Goal: Information Seeking & Learning: Learn about a topic

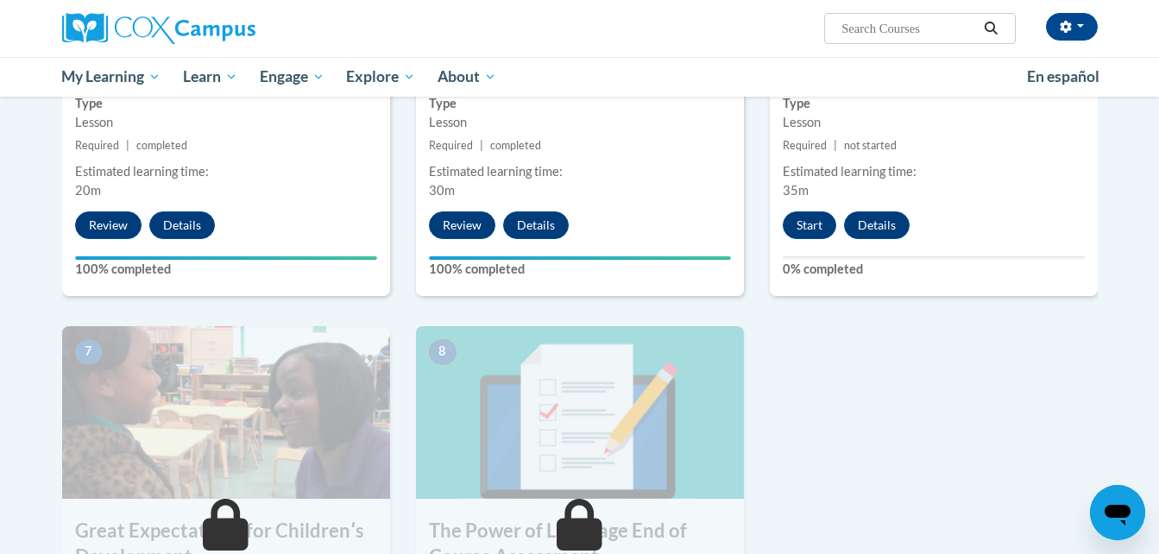
drag, startPoint x: 0, startPoint y: 0, endPoint x: 801, endPoint y: 240, distance: 836.6
click at [801, 240] on div "6 Planning for the No Shhh Zone Type Lesson Required | not started Estimated le…" at bounding box center [934, 86] width 328 height 419
click at [811, 229] on button "Start" at bounding box center [808, 225] width 53 height 28
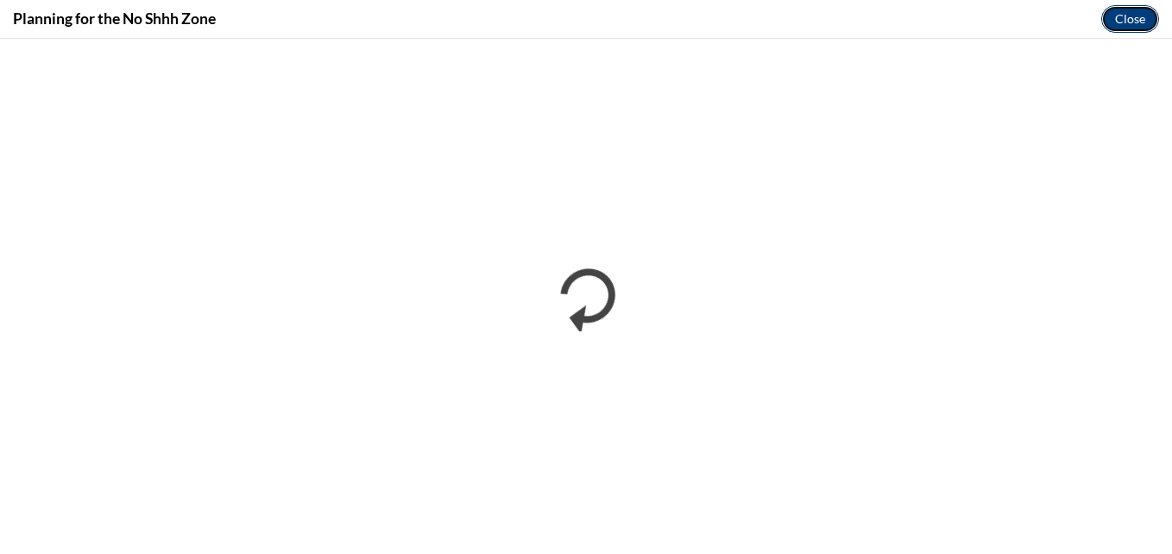
click at [1126, 18] on button "Close" at bounding box center [1130, 19] width 58 height 28
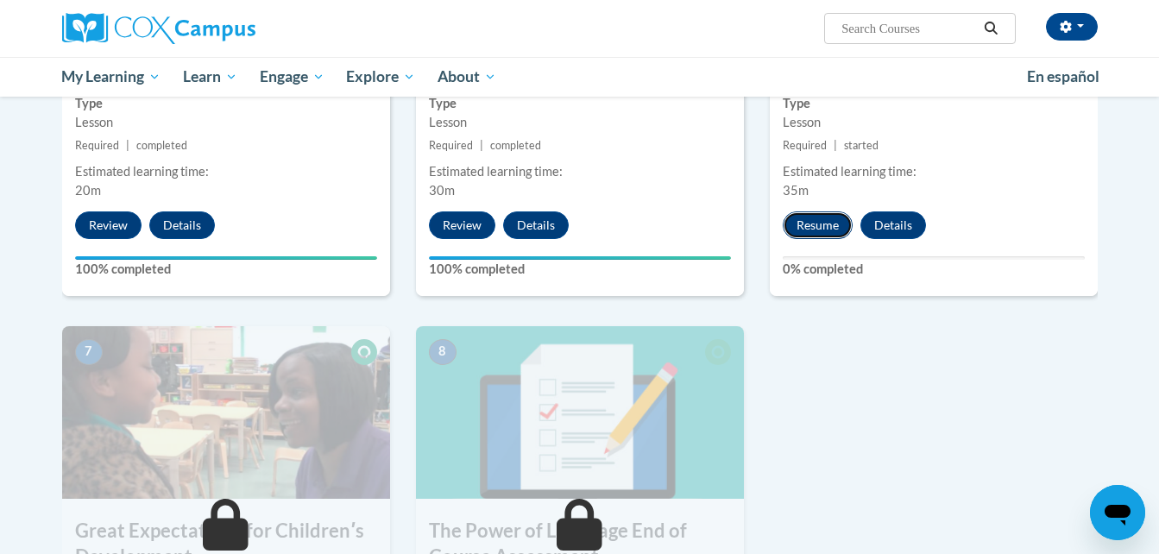
click at [819, 225] on button "Resume" at bounding box center [817, 225] width 70 height 28
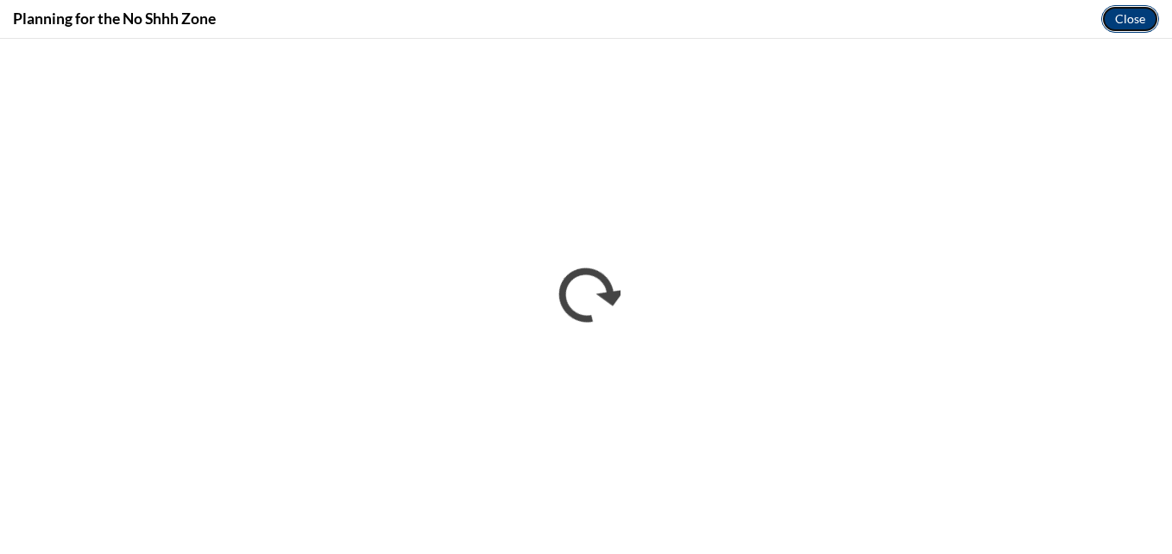
click at [1124, 15] on button "Close" at bounding box center [1130, 19] width 58 height 28
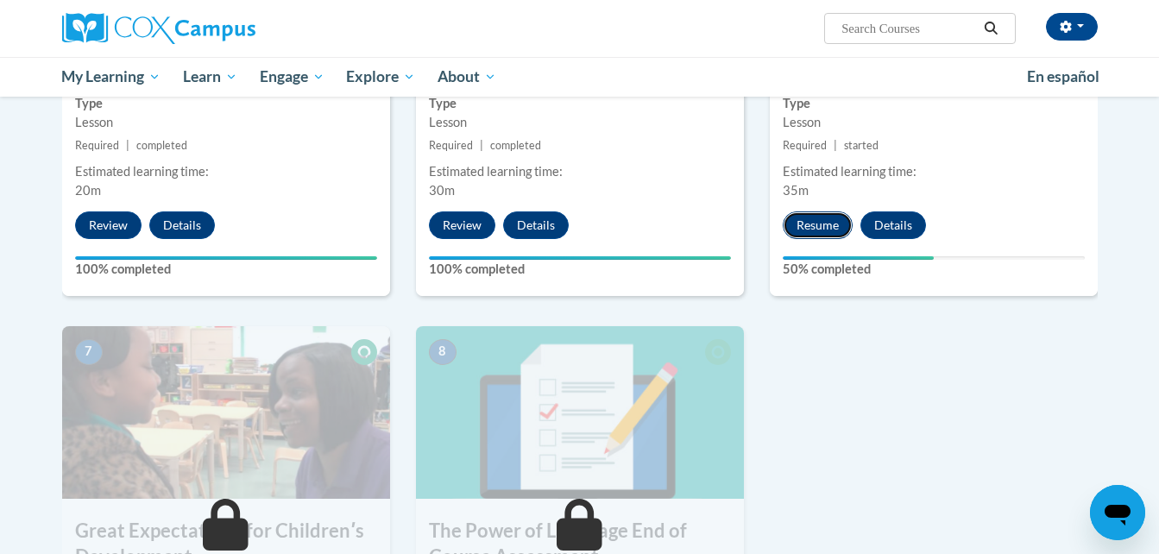
click at [822, 219] on button "Resume" at bounding box center [817, 225] width 70 height 28
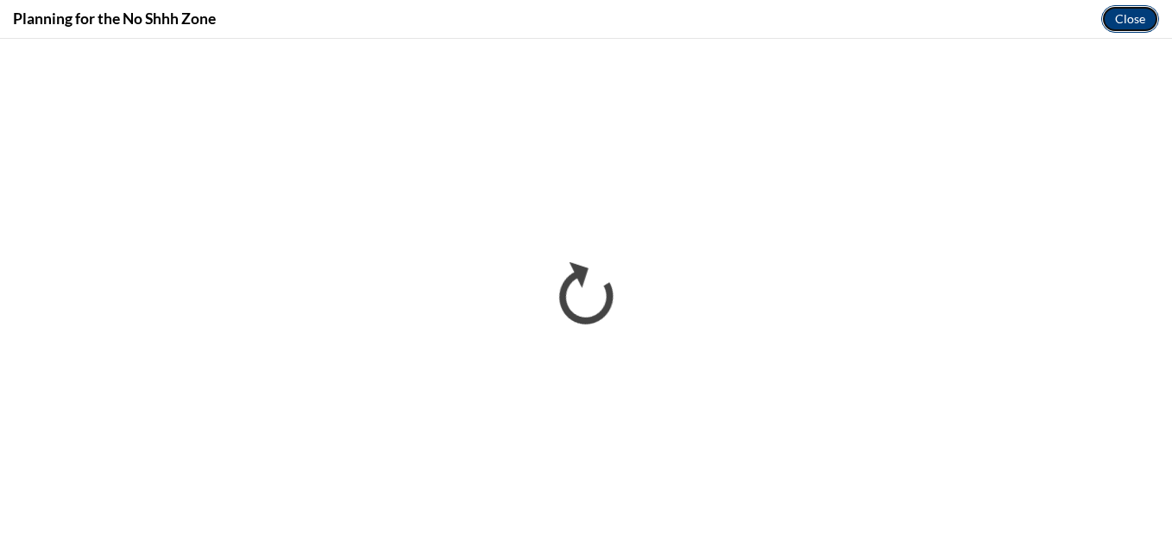
click at [1140, 19] on button "Close" at bounding box center [1130, 19] width 58 height 28
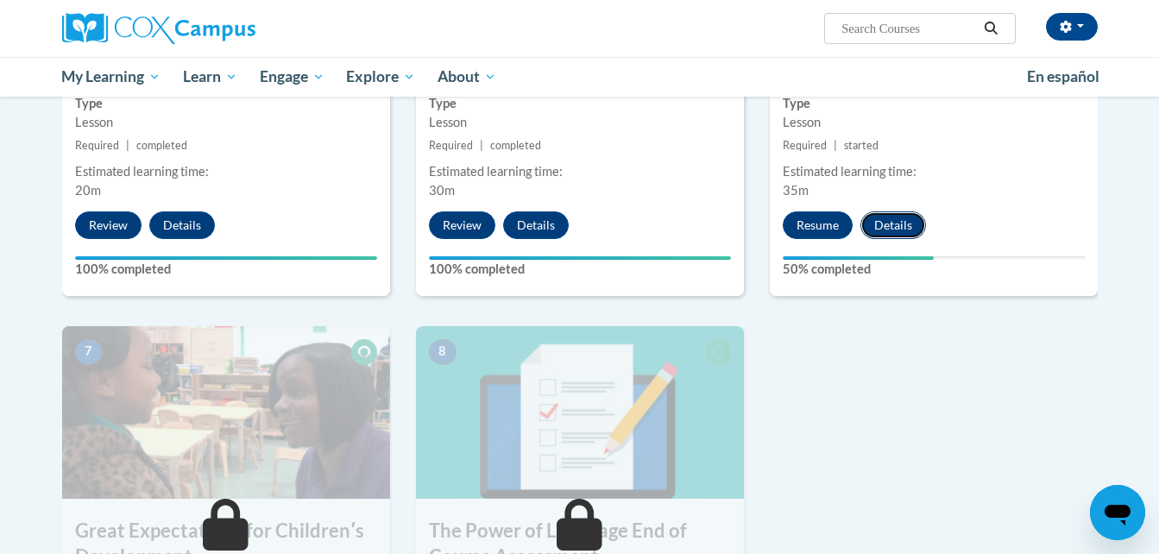
click at [898, 221] on button "Details" at bounding box center [893, 225] width 66 height 28
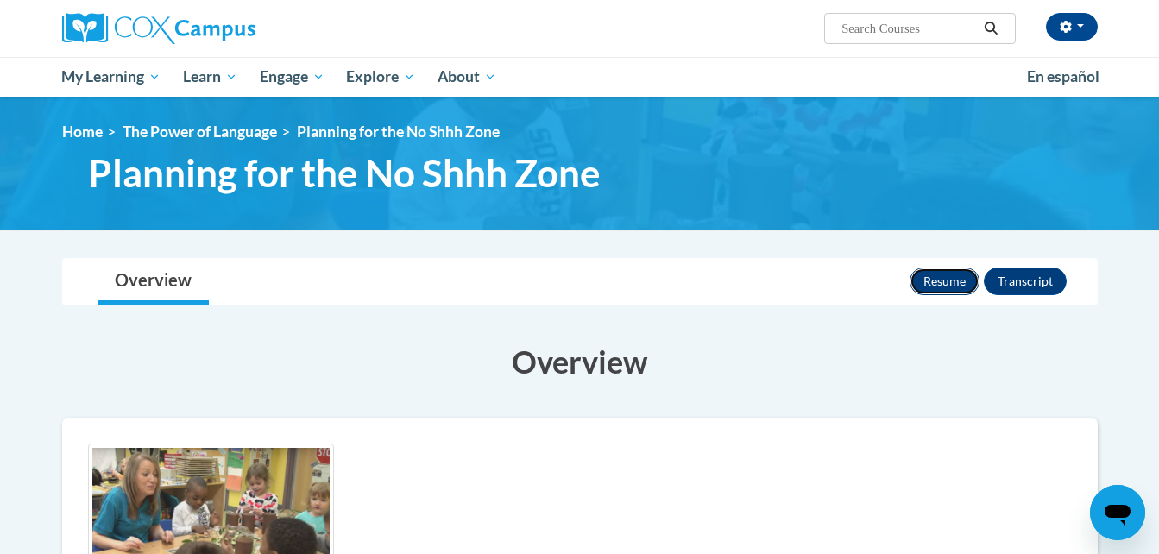
click at [920, 290] on button "Resume" at bounding box center [944, 281] width 70 height 28
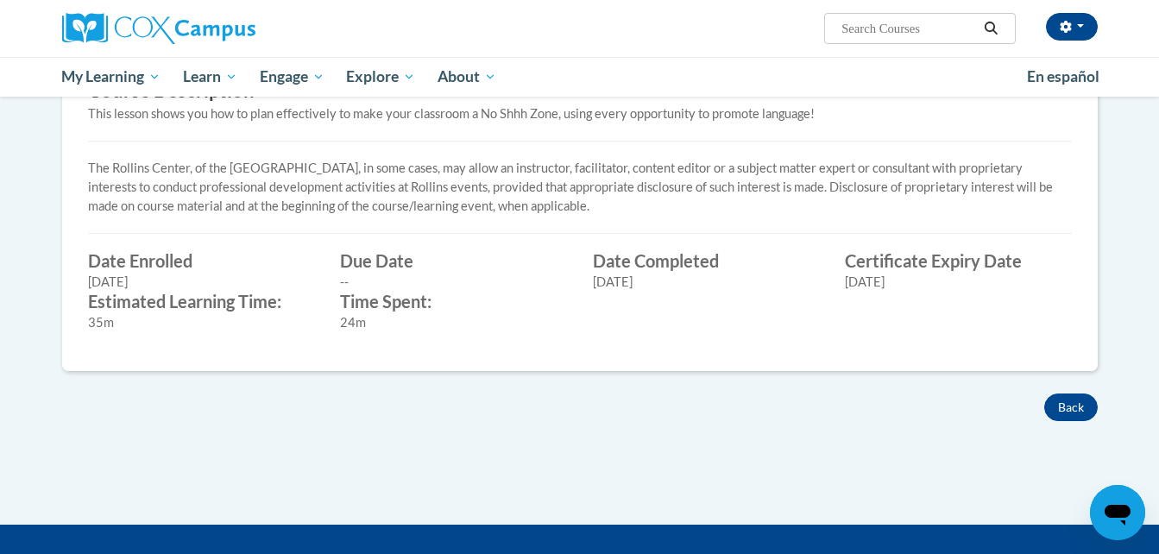
scroll to position [587, 0]
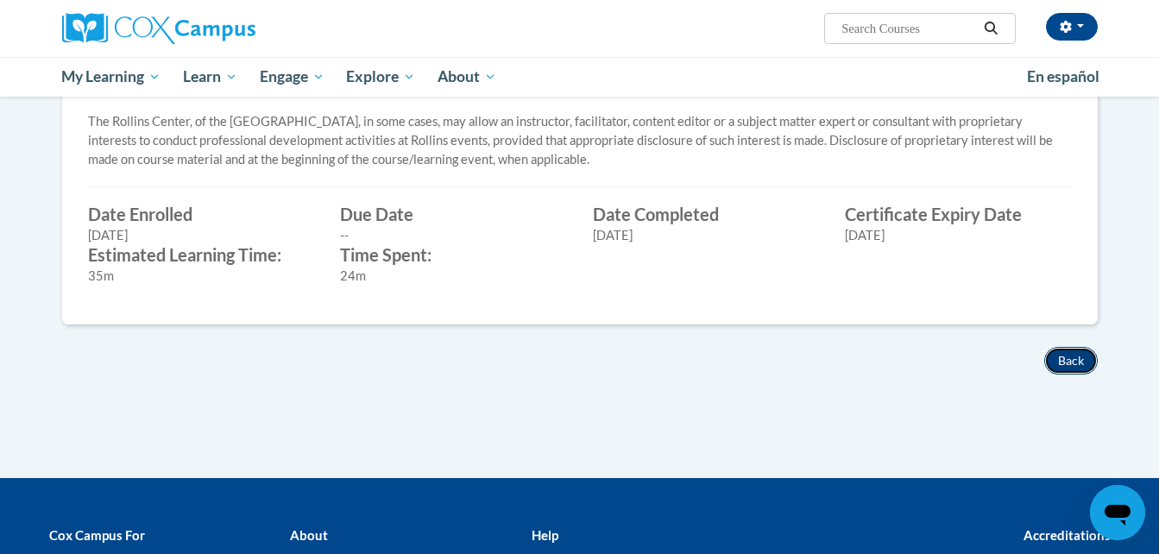
click at [1074, 355] on button "Back" at bounding box center [1070, 361] width 53 height 28
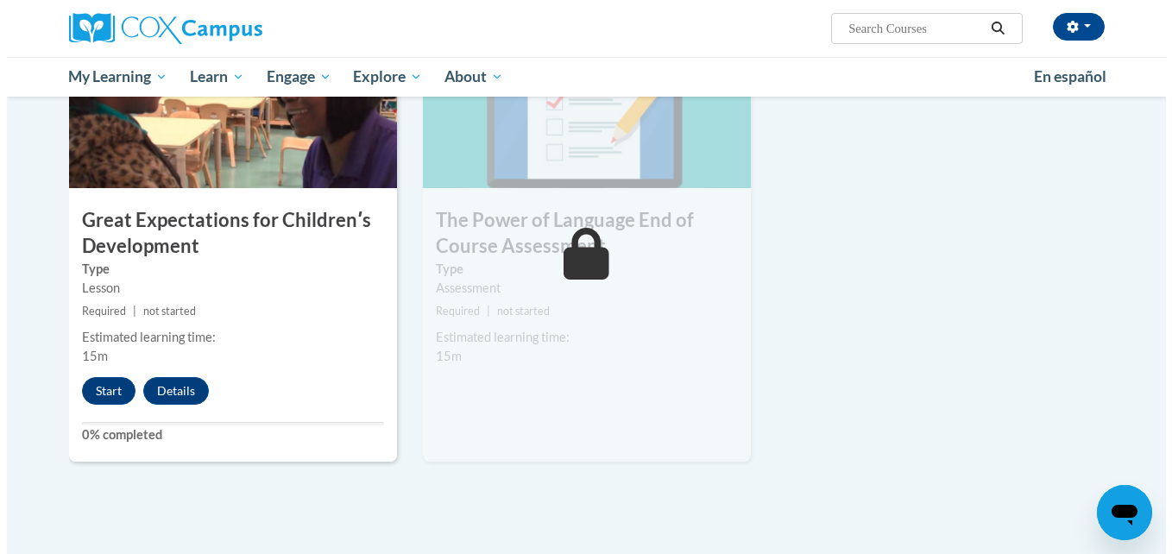
scroll to position [1392, 0]
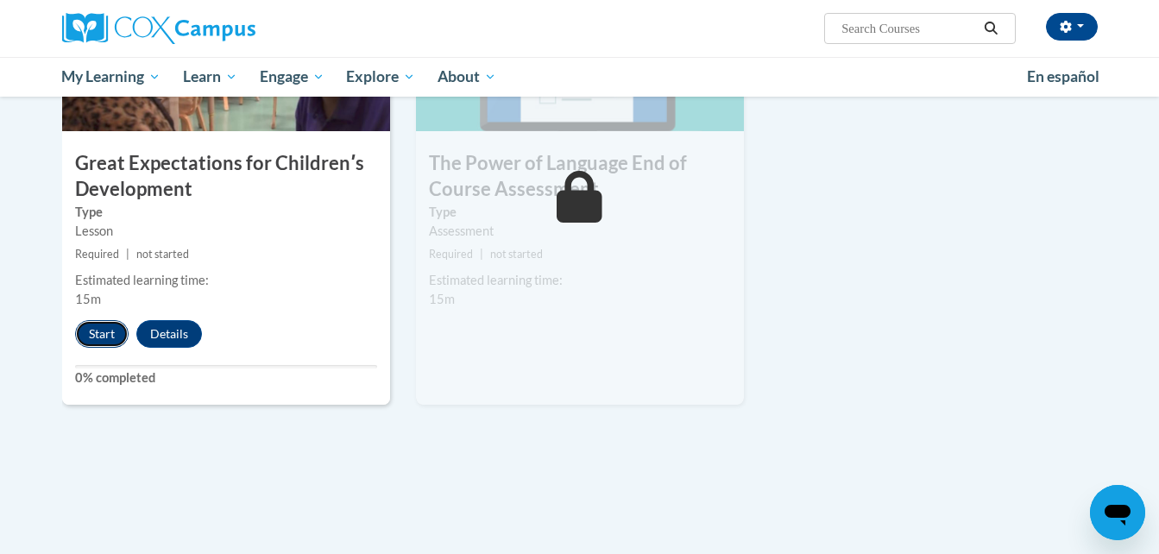
click at [97, 332] on button "Start" at bounding box center [101, 334] width 53 height 28
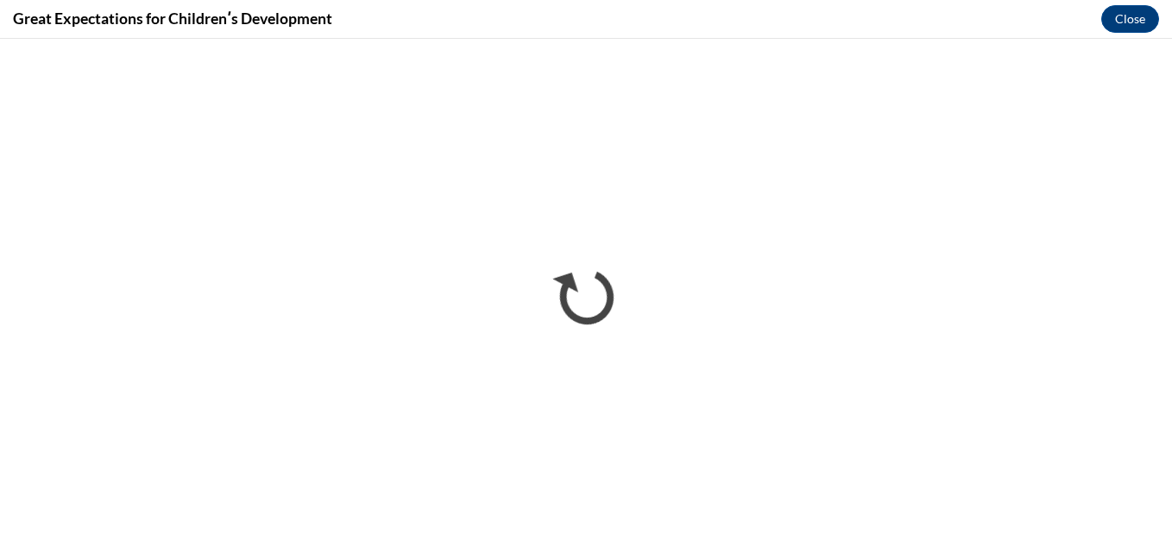
scroll to position [0, 0]
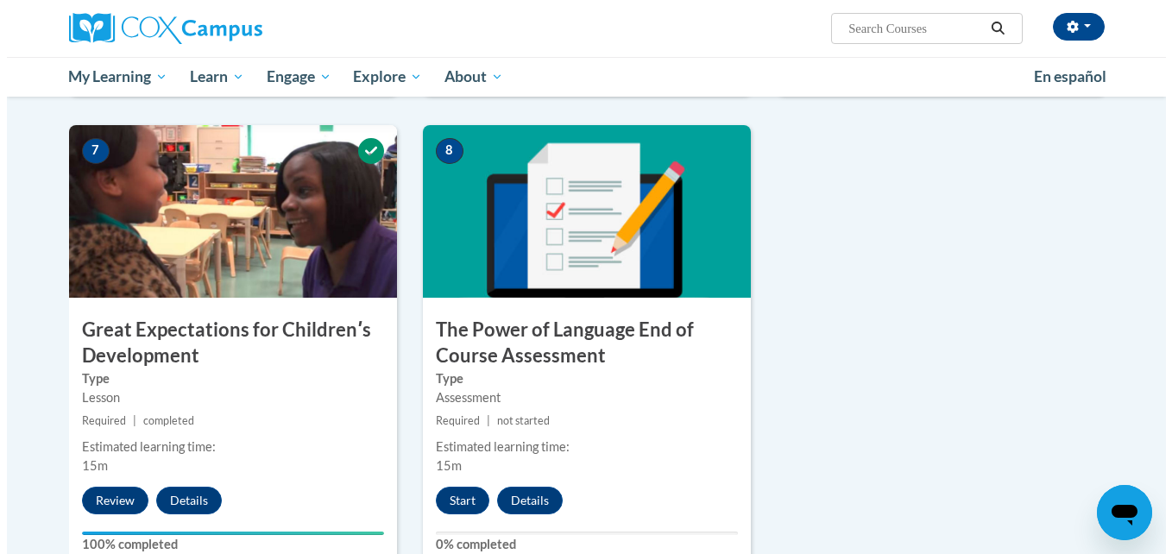
scroll to position [1282, 0]
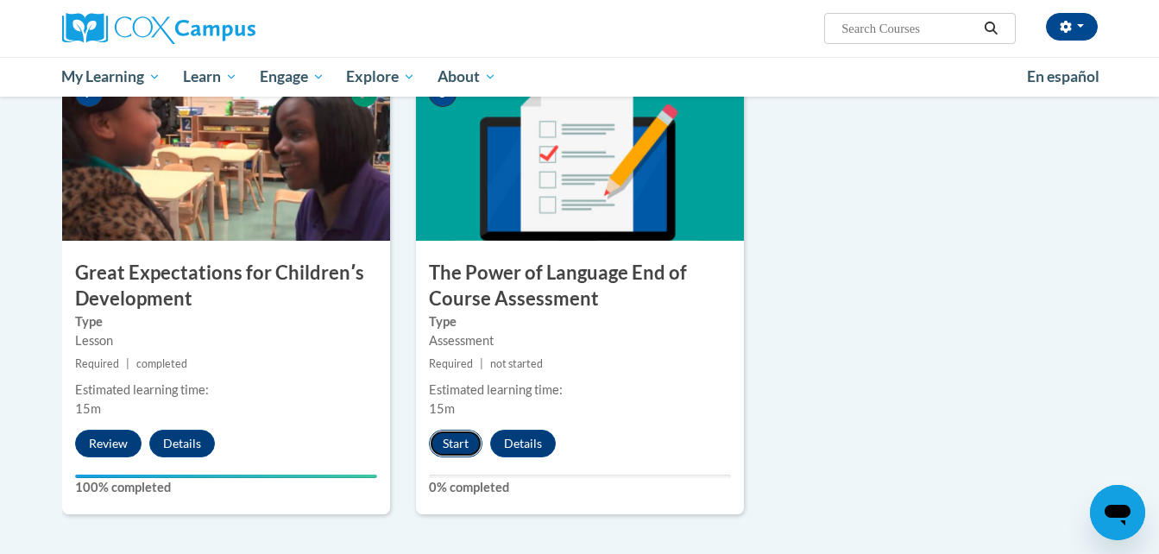
click at [465, 443] on button "Start" at bounding box center [455, 444] width 53 height 28
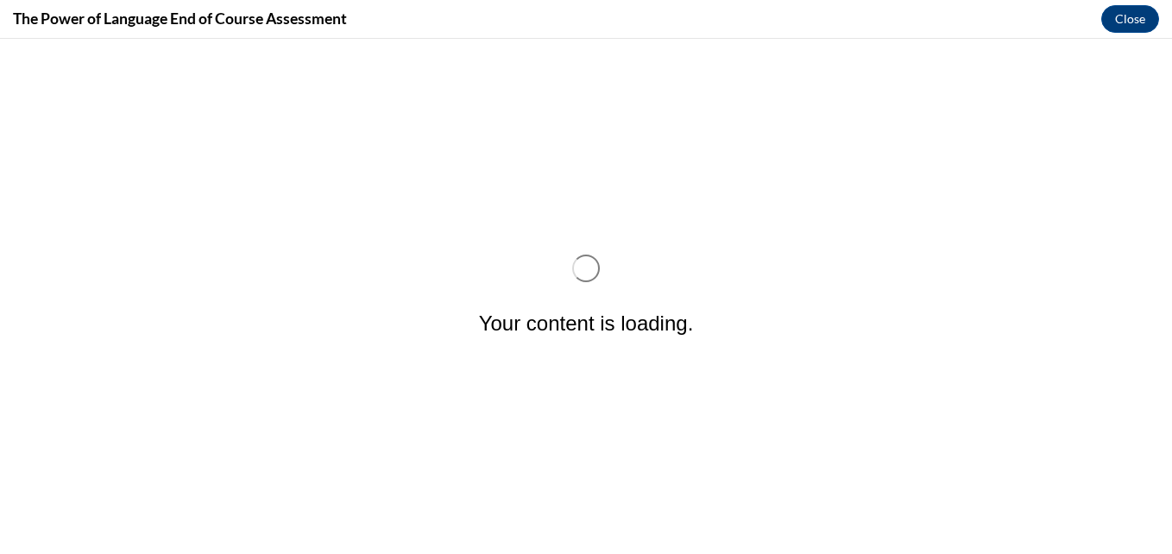
scroll to position [0, 0]
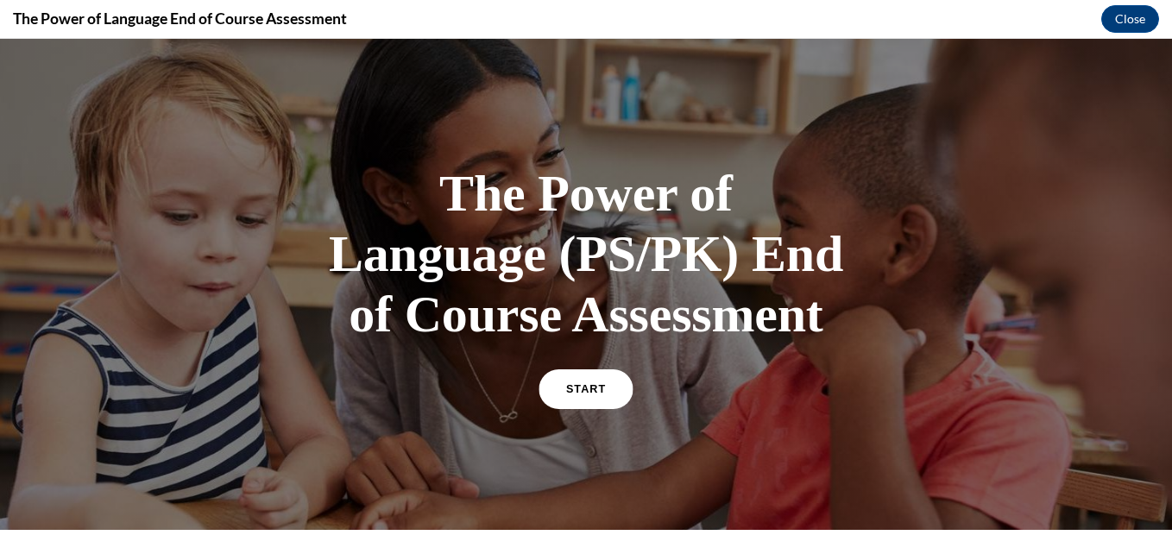
click at [578, 394] on span "START" at bounding box center [586, 389] width 40 height 13
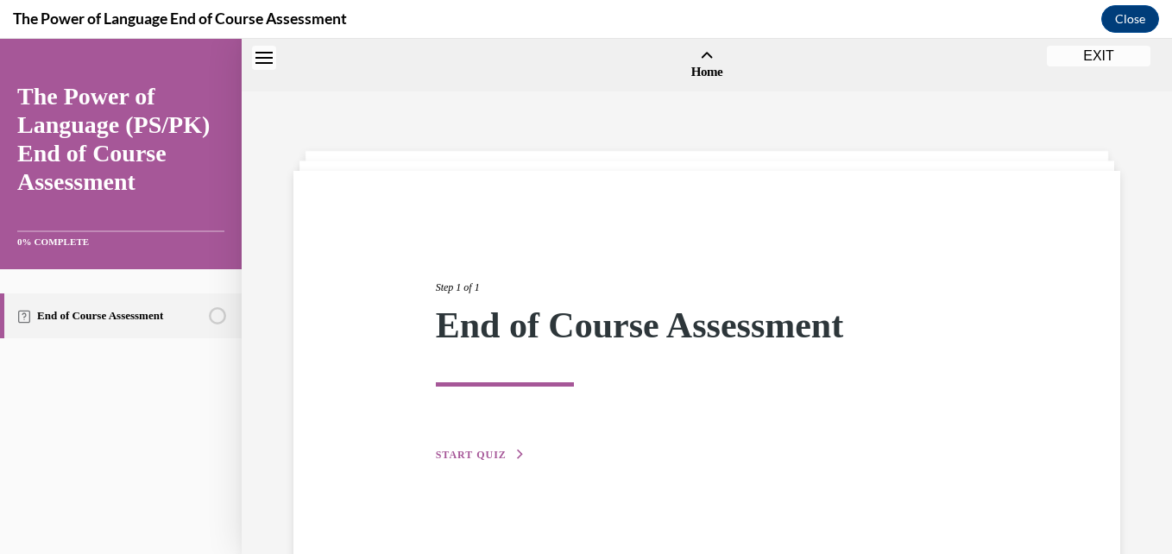
scroll to position [53, 0]
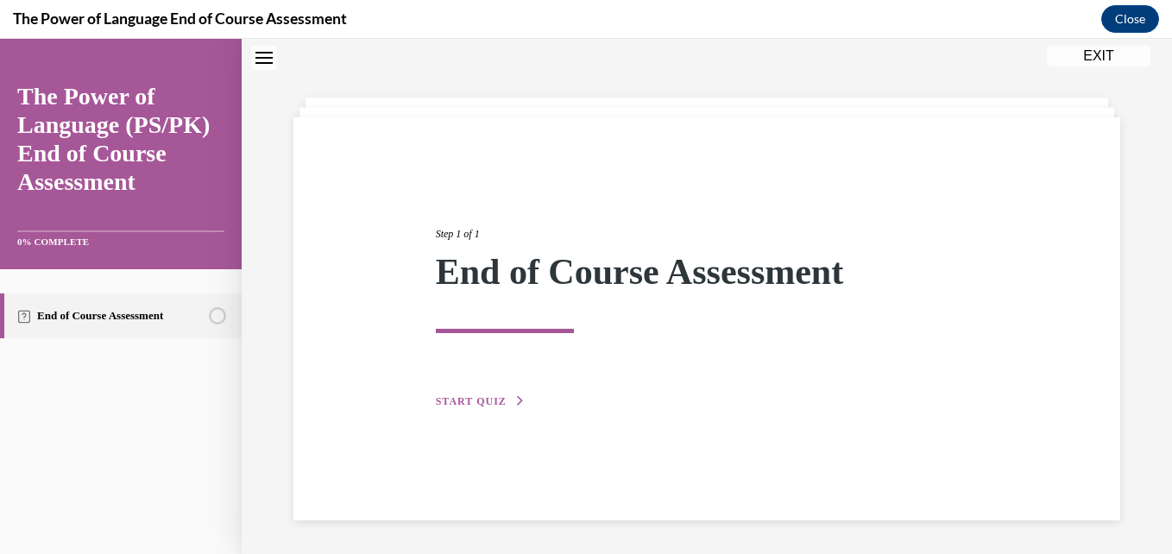
click at [481, 397] on span "START QUIZ" at bounding box center [471, 401] width 71 height 12
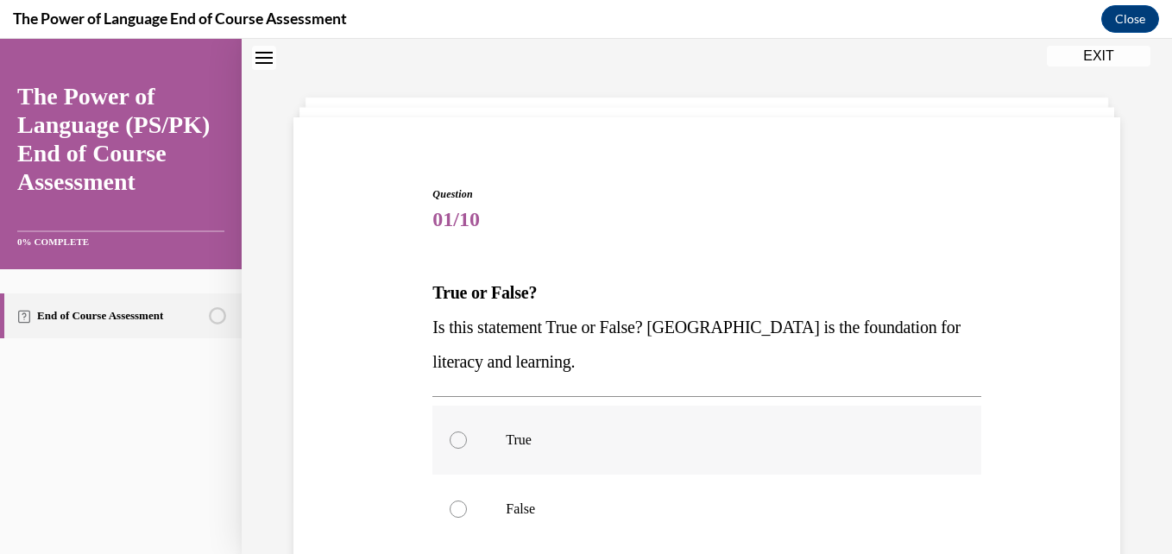
click at [456, 447] on div at bounding box center [457, 439] width 17 height 17
click at [456, 447] on input "True" at bounding box center [457, 439] width 17 height 17
radio input "true"
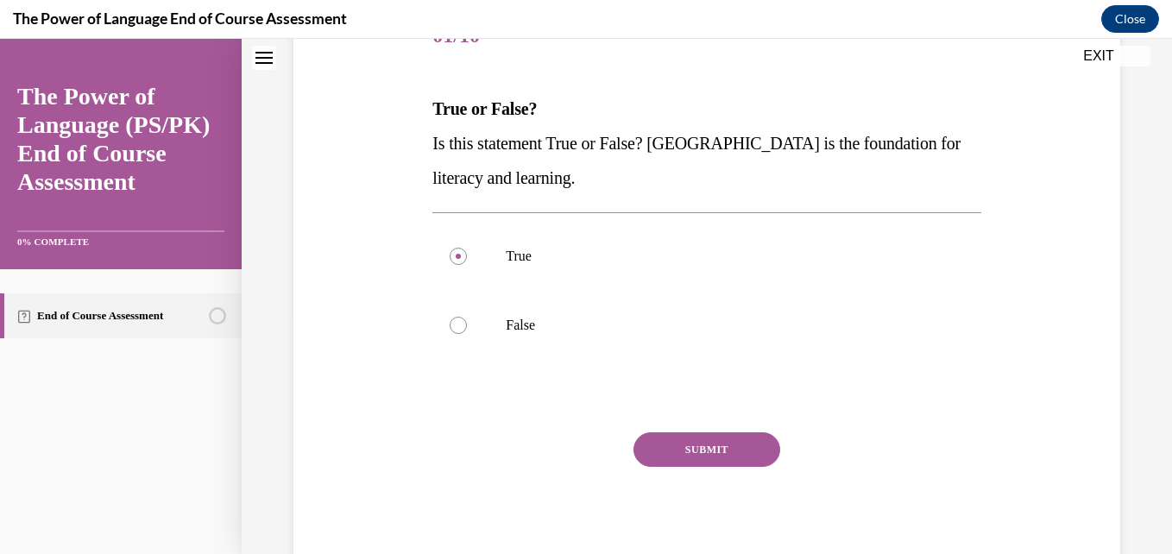
scroll to position [292, 0]
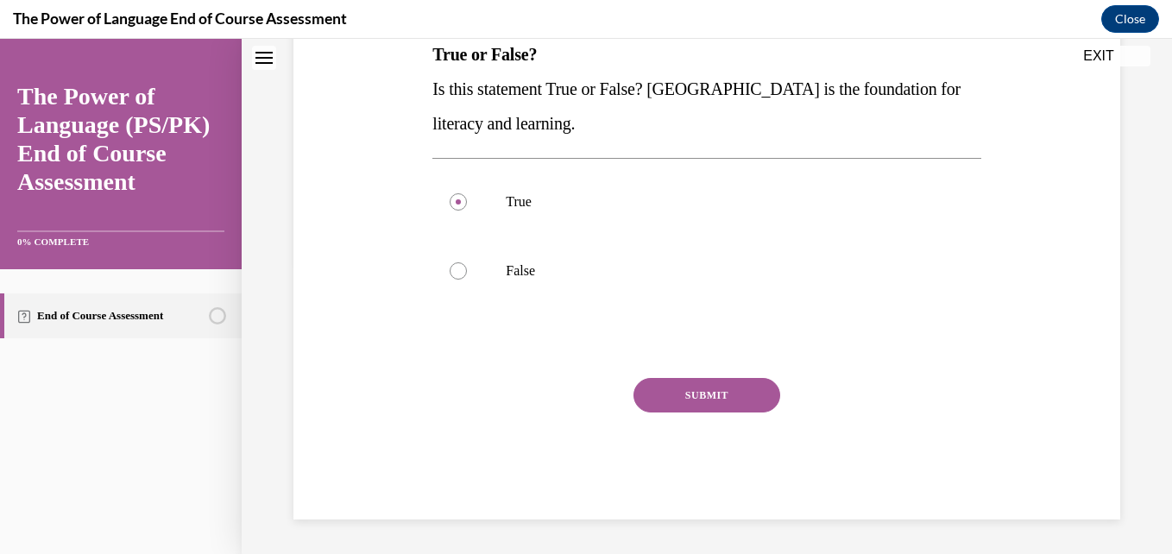
click at [741, 388] on button "SUBMIT" at bounding box center [706, 395] width 147 height 35
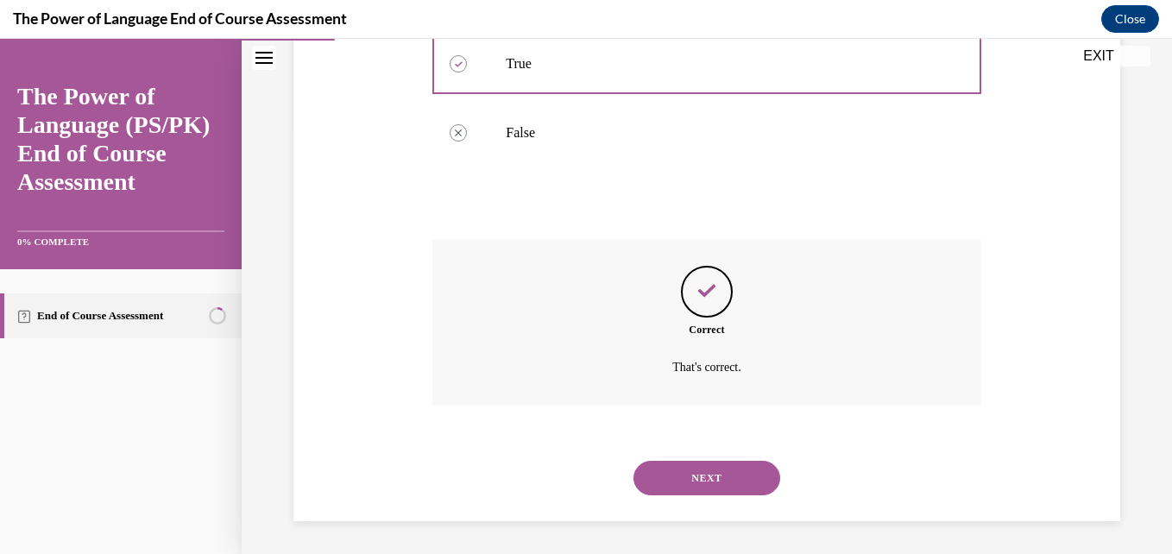
scroll to position [431, 0]
click at [719, 471] on button "NEXT" at bounding box center [706, 476] width 147 height 35
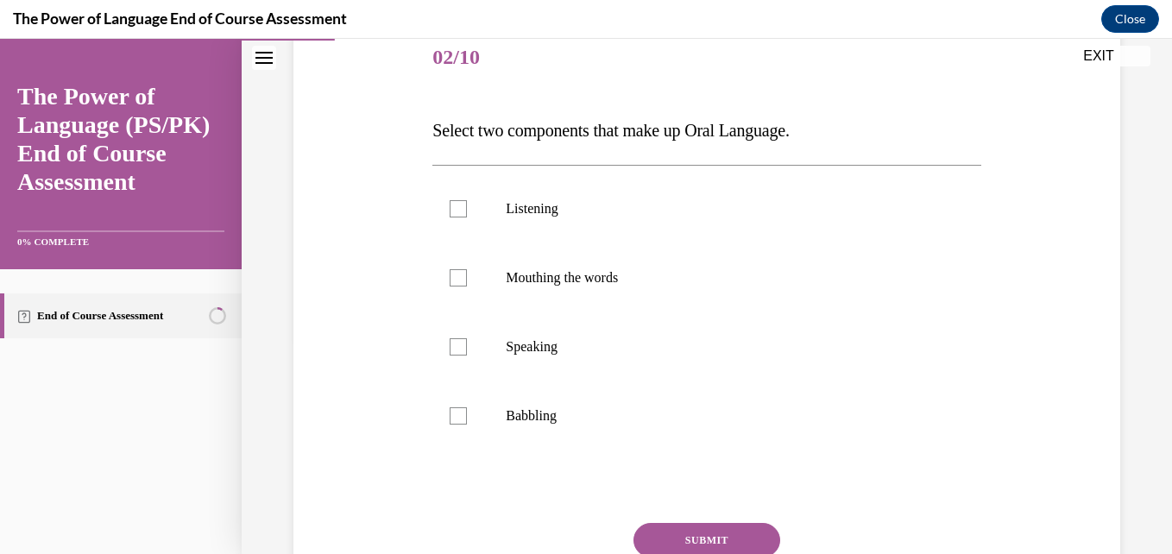
scroll to position [218, 0]
click at [449, 209] on div at bounding box center [457, 206] width 17 height 17
click at [449, 209] on input "Listening" at bounding box center [457, 206] width 17 height 17
checkbox input "true"
click at [456, 353] on label "Speaking" at bounding box center [706, 344] width 548 height 69
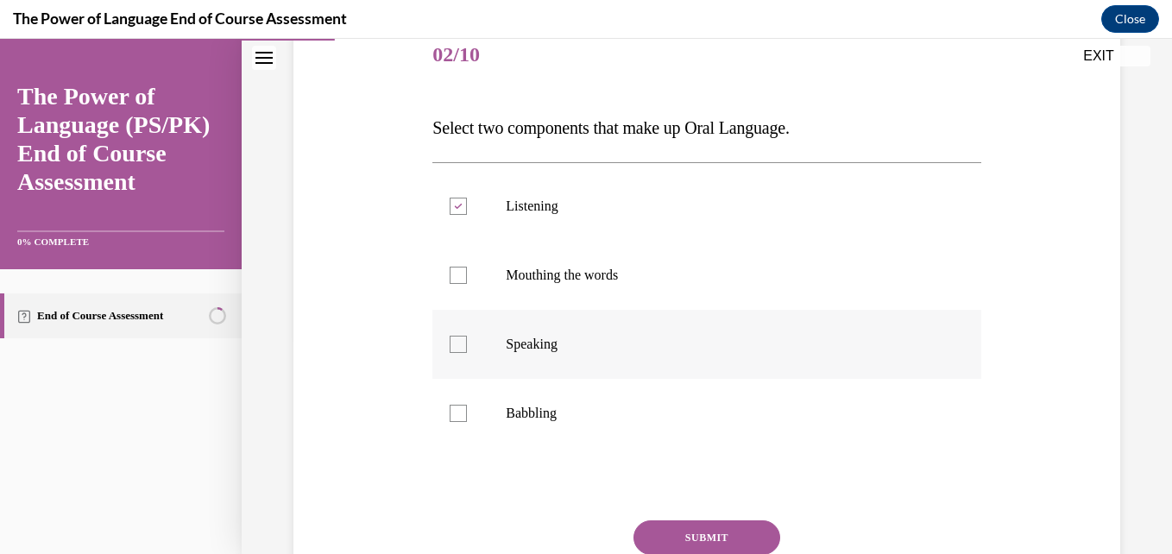
click at [456, 353] on input "Speaking" at bounding box center [457, 344] width 17 height 17
checkbox input "true"
click at [702, 536] on button "SUBMIT" at bounding box center [706, 537] width 147 height 35
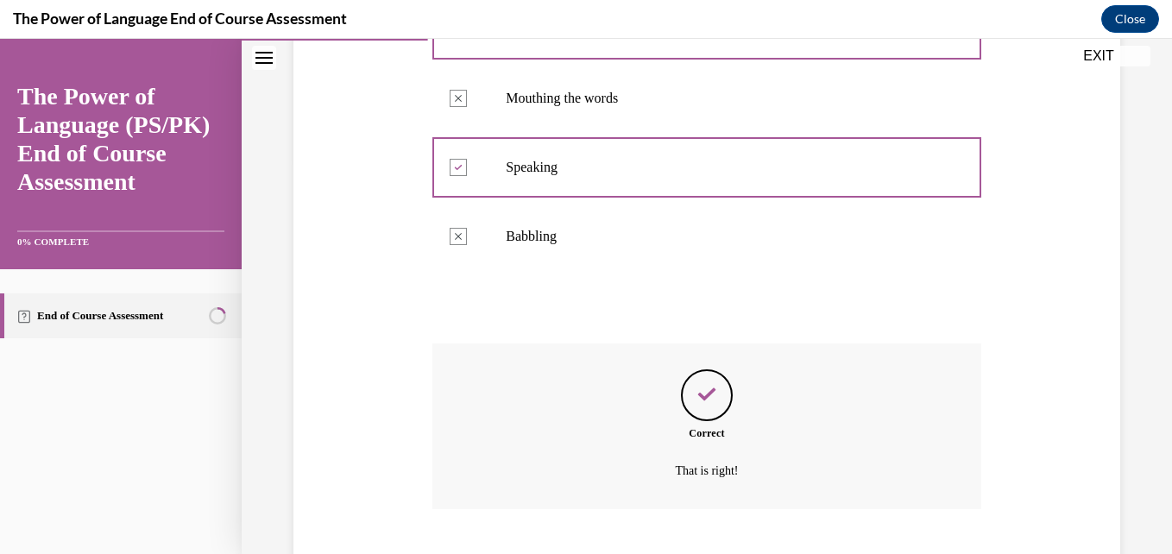
scroll to position [500, 0]
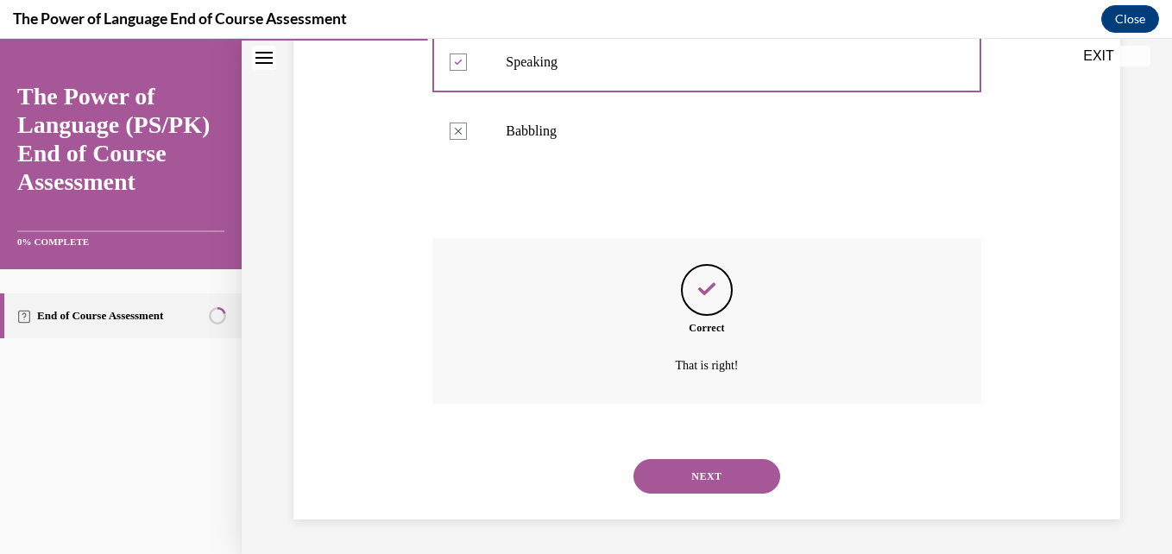
click at [717, 481] on button "NEXT" at bounding box center [706, 476] width 147 height 35
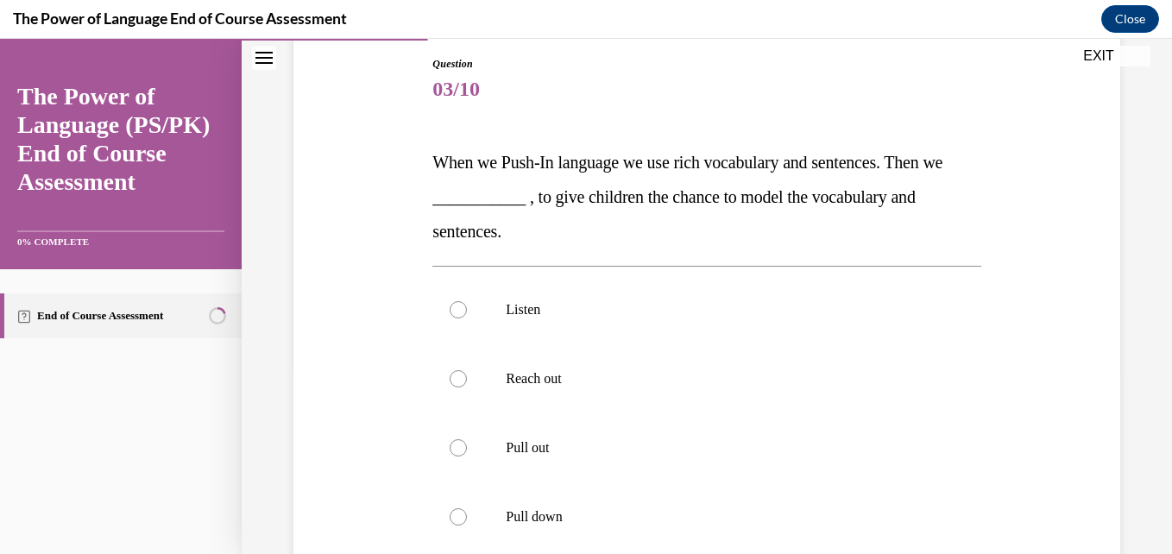
scroll to position [265, 0]
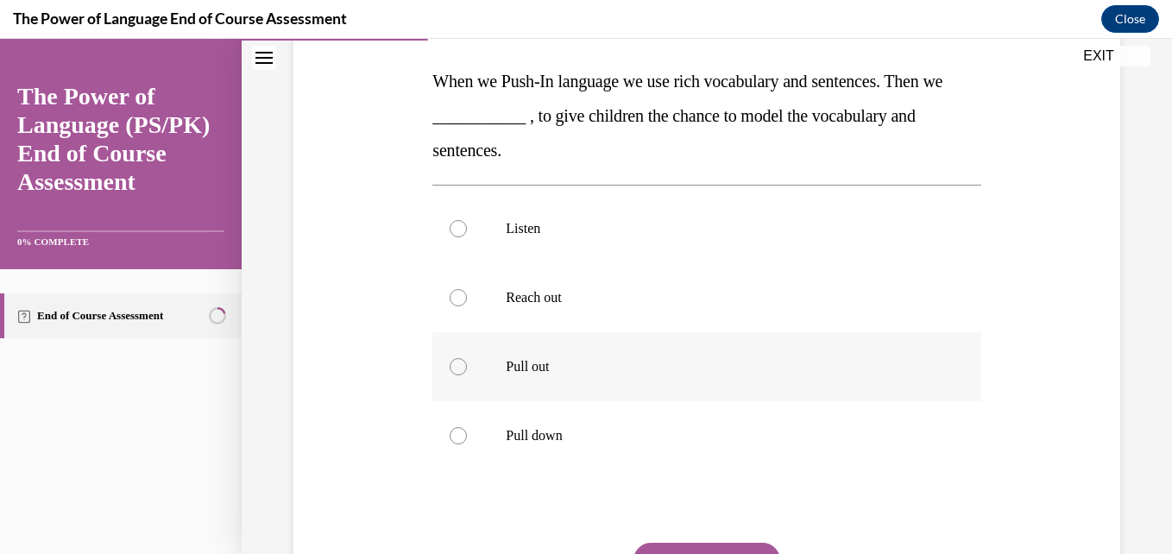
click at [454, 364] on div at bounding box center [457, 366] width 17 height 17
click at [454, 364] on input "Pull out" at bounding box center [457, 366] width 17 height 17
radio input "true"
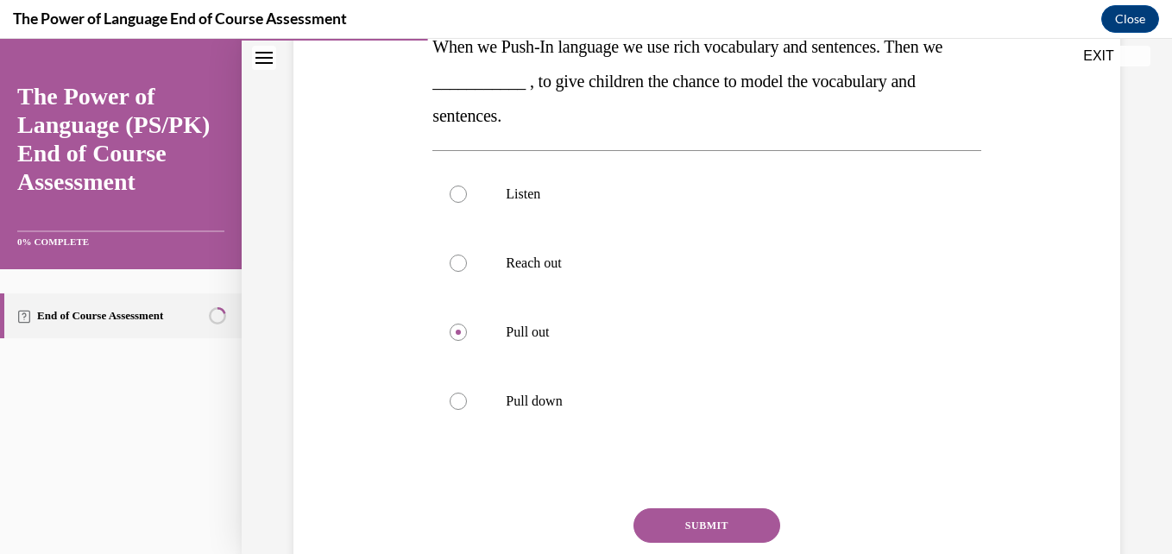
scroll to position [333, 0]
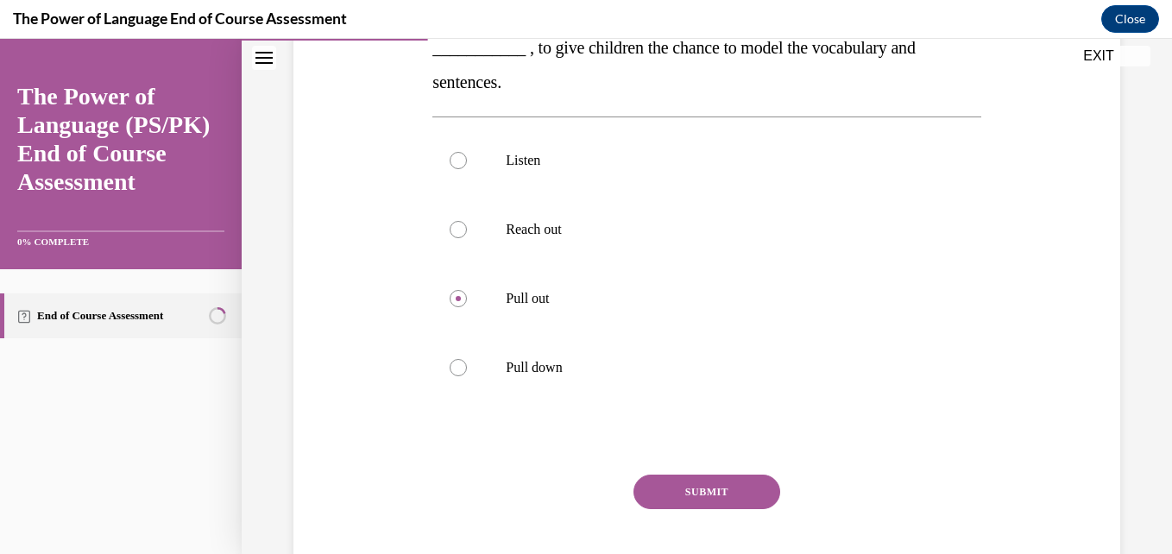
click at [723, 473] on div "Question 03/10 When we Push-In language we use rich vocabulary and sentences. T…" at bounding box center [706, 261] width 548 height 709
click at [722, 481] on button "SUBMIT" at bounding box center [706, 491] width 147 height 35
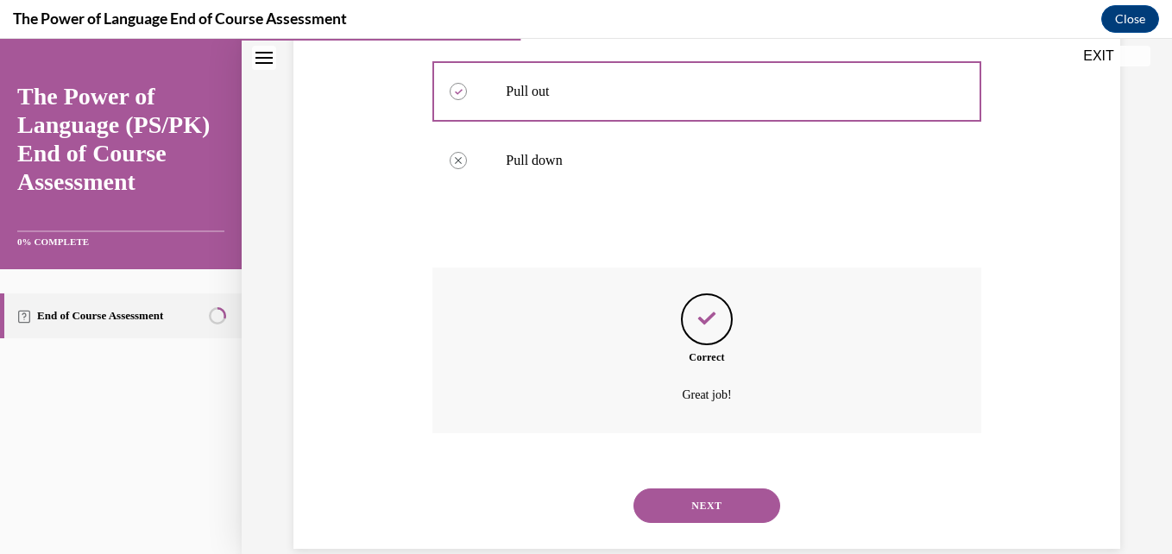
scroll to position [569, 0]
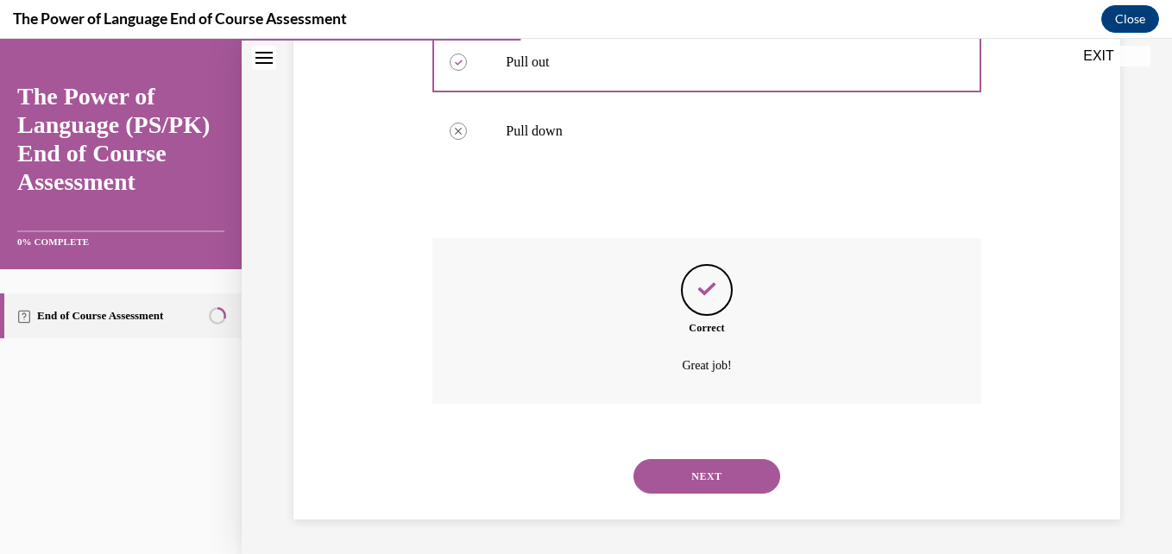
click at [720, 471] on button "NEXT" at bounding box center [706, 476] width 147 height 35
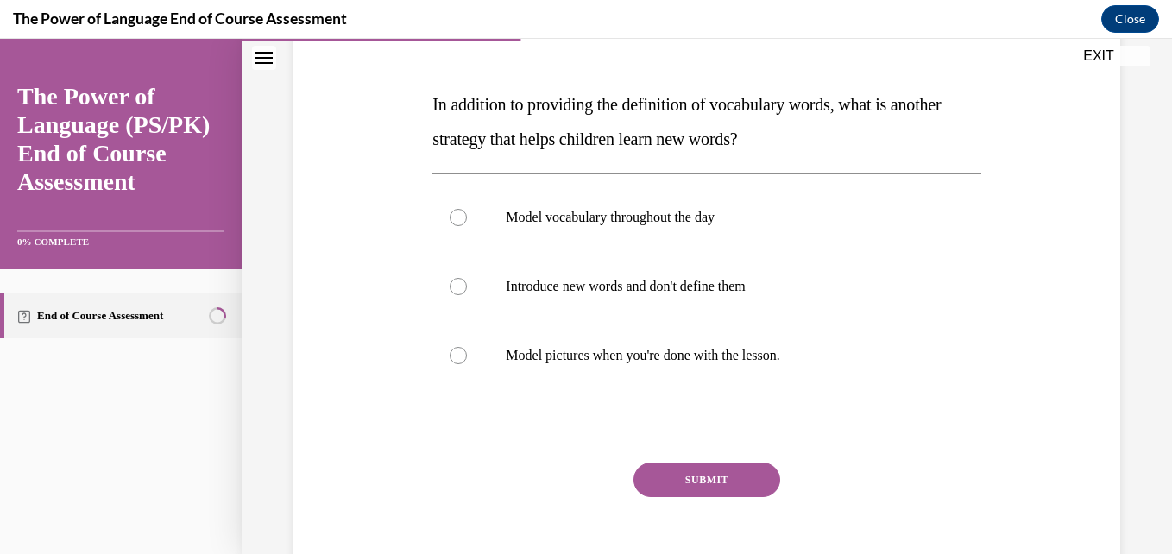
scroll to position [265, 0]
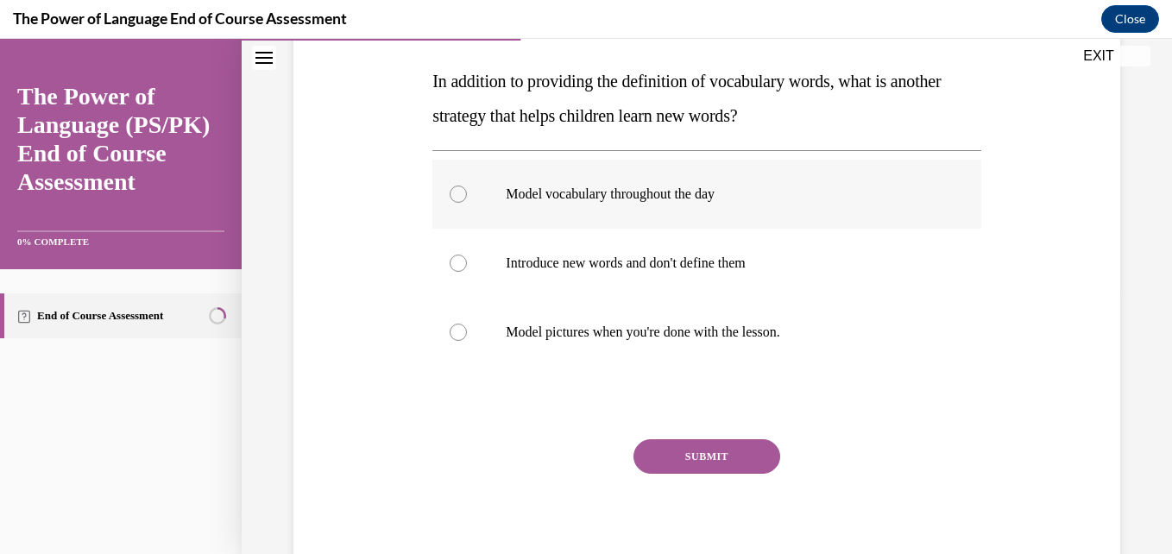
click at [451, 196] on div at bounding box center [457, 193] width 17 height 17
click at [451, 196] on input "Model vocabulary throughout the day" at bounding box center [457, 193] width 17 height 17
radio input "true"
click at [688, 451] on button "SUBMIT" at bounding box center [706, 456] width 147 height 35
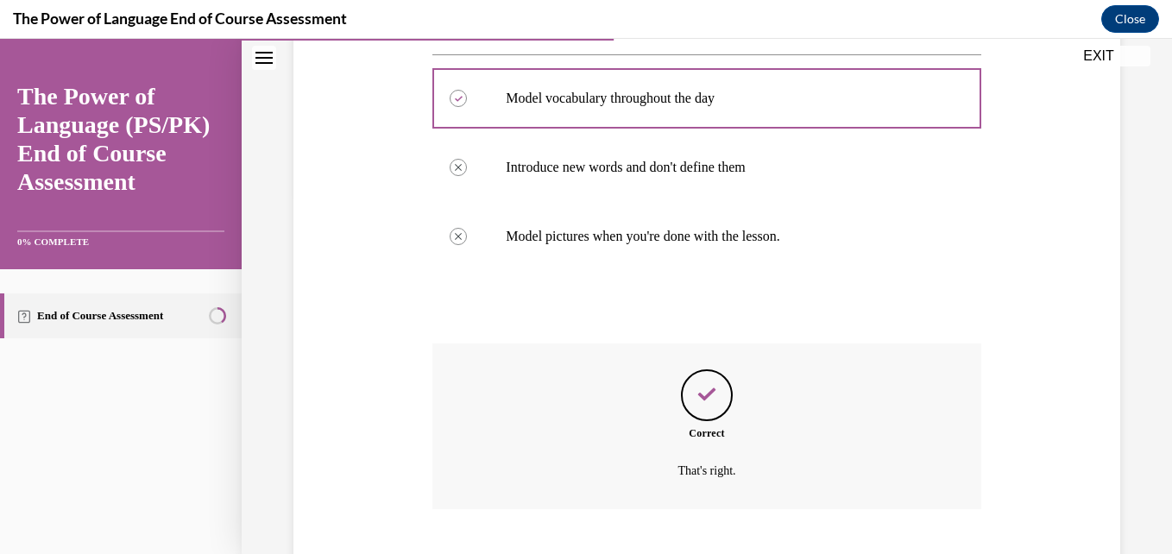
scroll to position [466, 0]
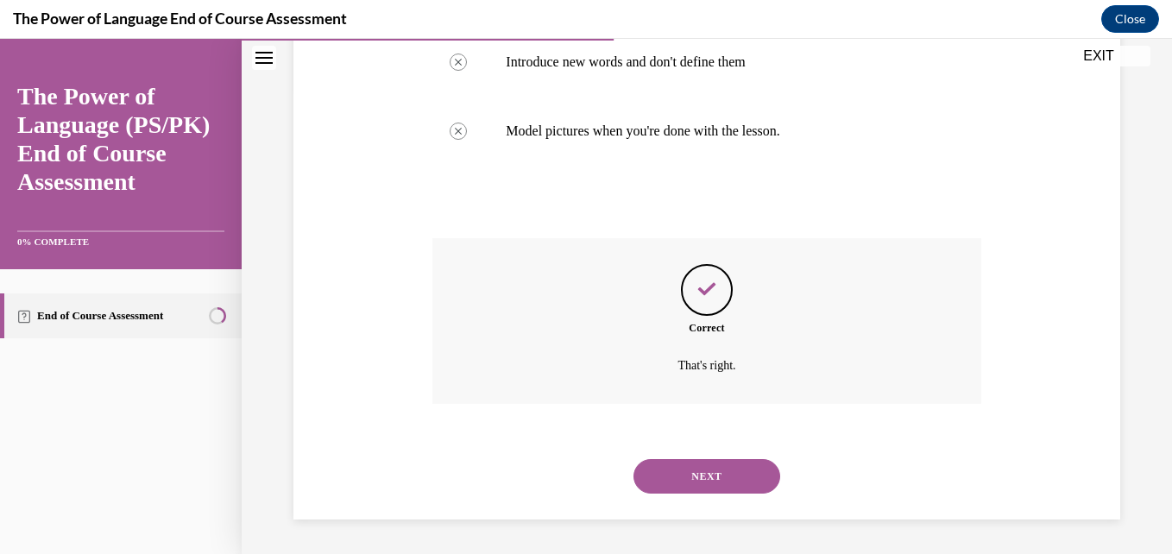
click at [701, 482] on button "NEXT" at bounding box center [706, 476] width 147 height 35
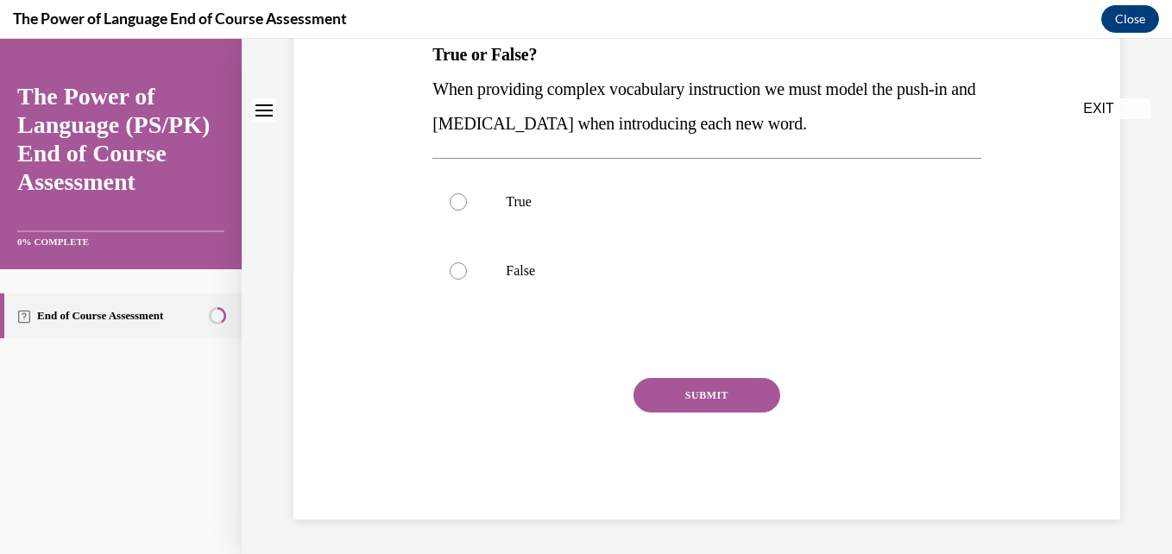
scroll to position [0, 0]
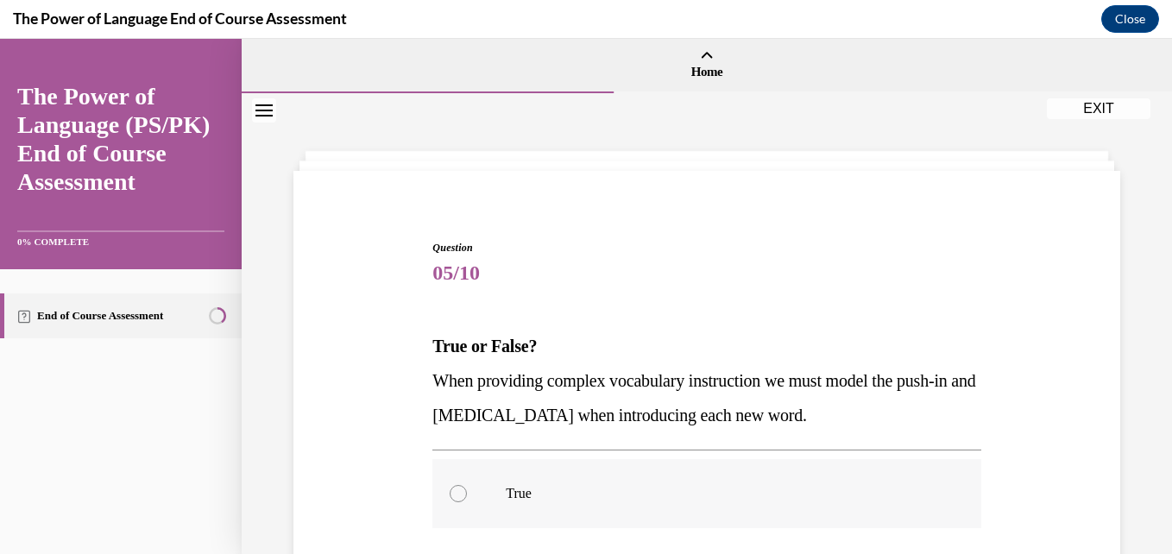
click at [456, 492] on div at bounding box center [457, 493] width 17 height 17
click at [456, 492] on input "True" at bounding box center [457, 493] width 17 height 17
radio input "true"
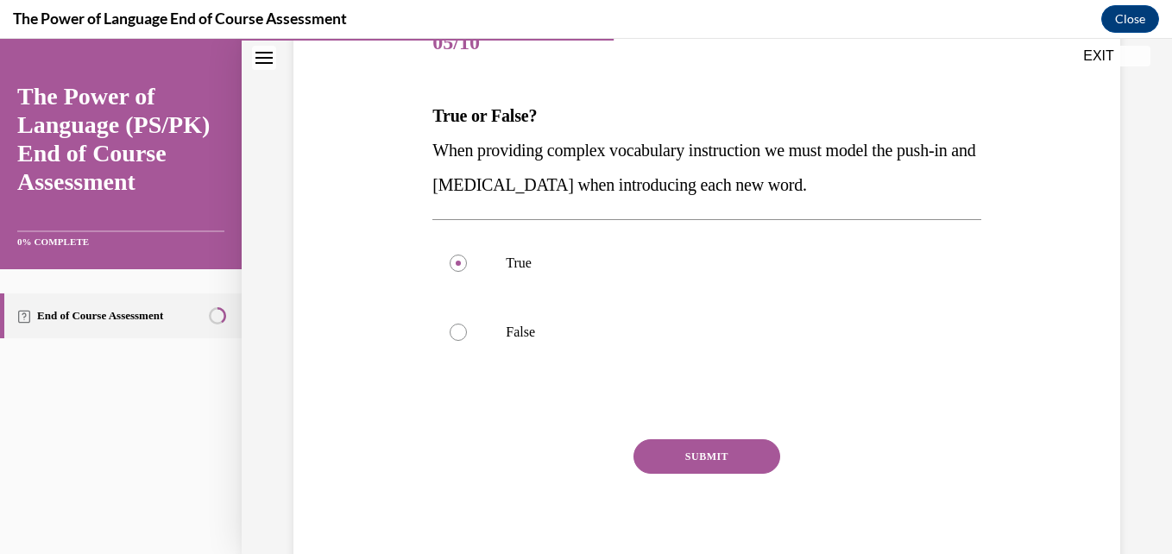
scroll to position [253, 0]
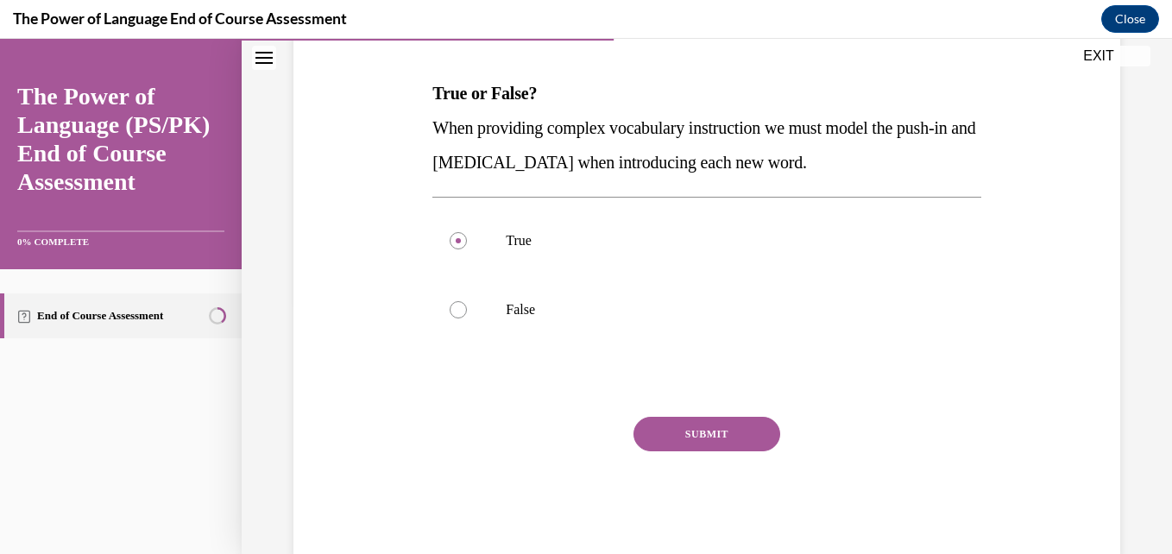
click at [726, 431] on button "SUBMIT" at bounding box center [706, 434] width 147 height 35
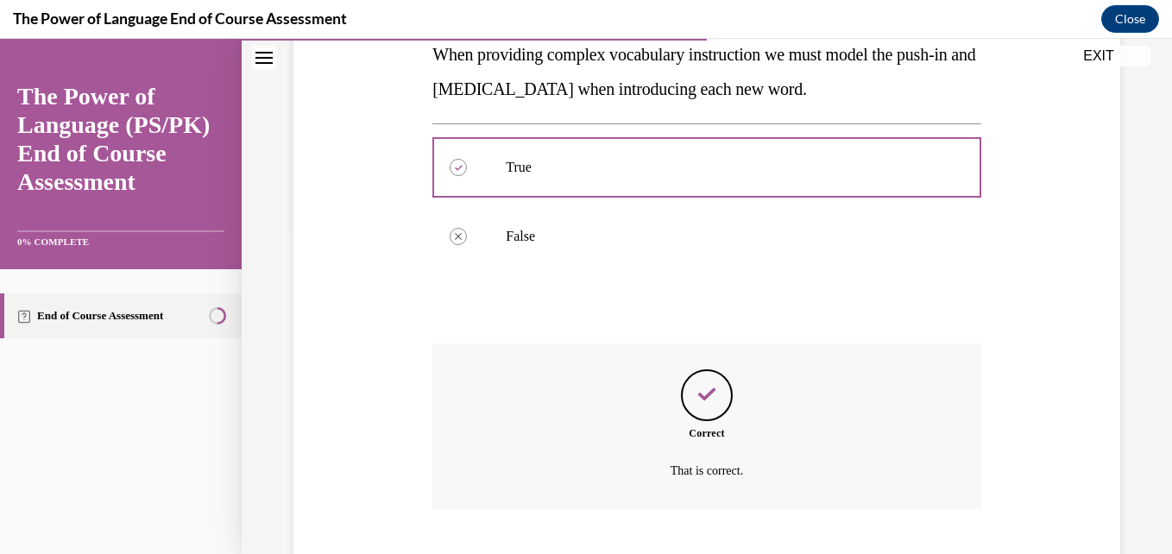
scroll to position [431, 0]
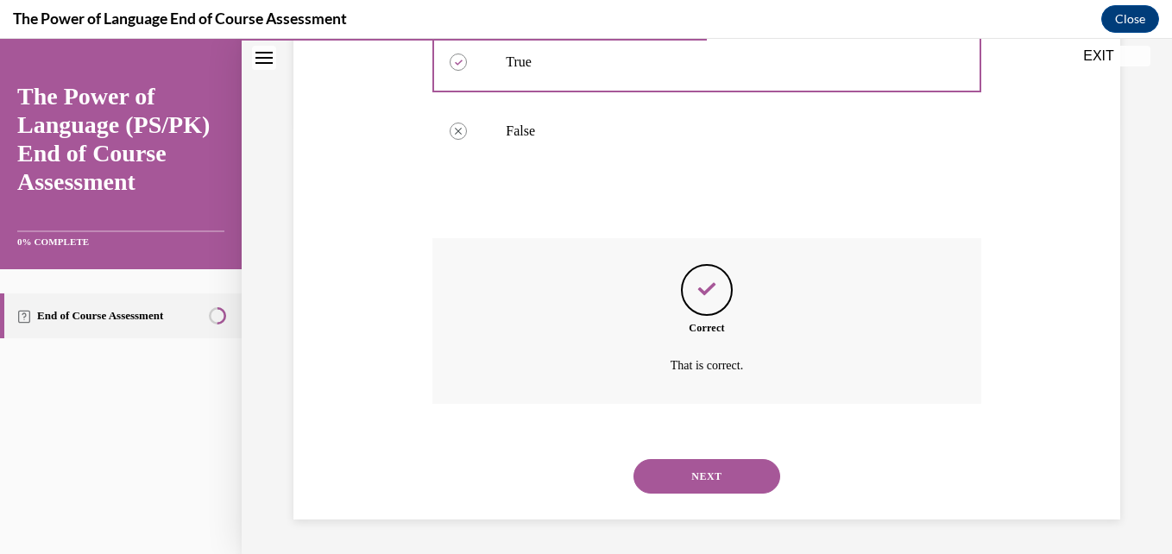
click at [728, 470] on button "NEXT" at bounding box center [706, 476] width 147 height 35
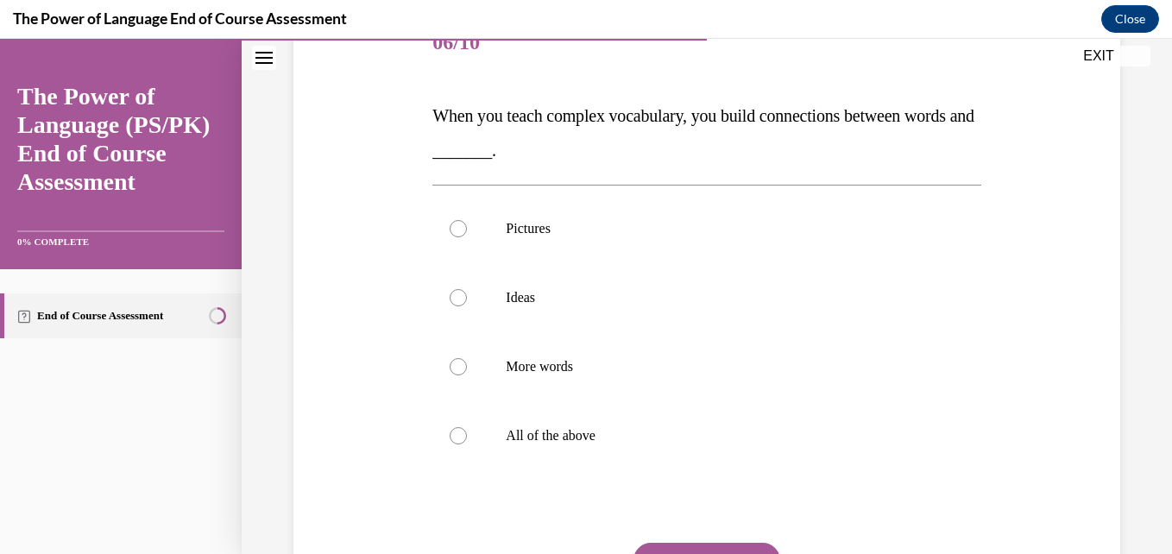
scroll to position [265, 0]
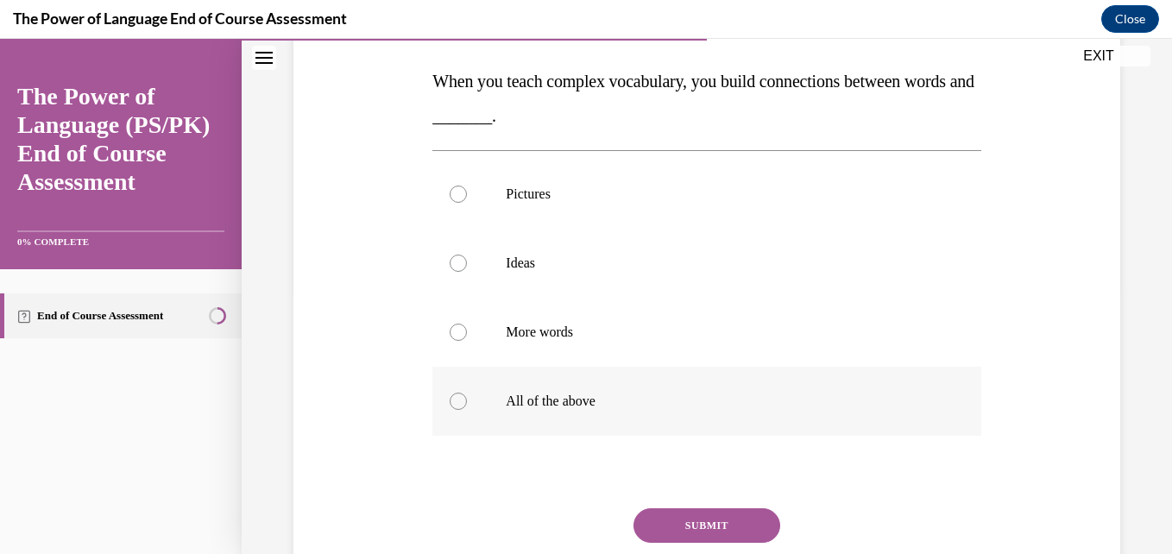
click at [458, 404] on div at bounding box center [457, 401] width 17 height 17
click at [458, 404] on input "All of the above" at bounding box center [457, 401] width 17 height 17
radio input "true"
click at [723, 525] on button "SUBMIT" at bounding box center [706, 525] width 147 height 35
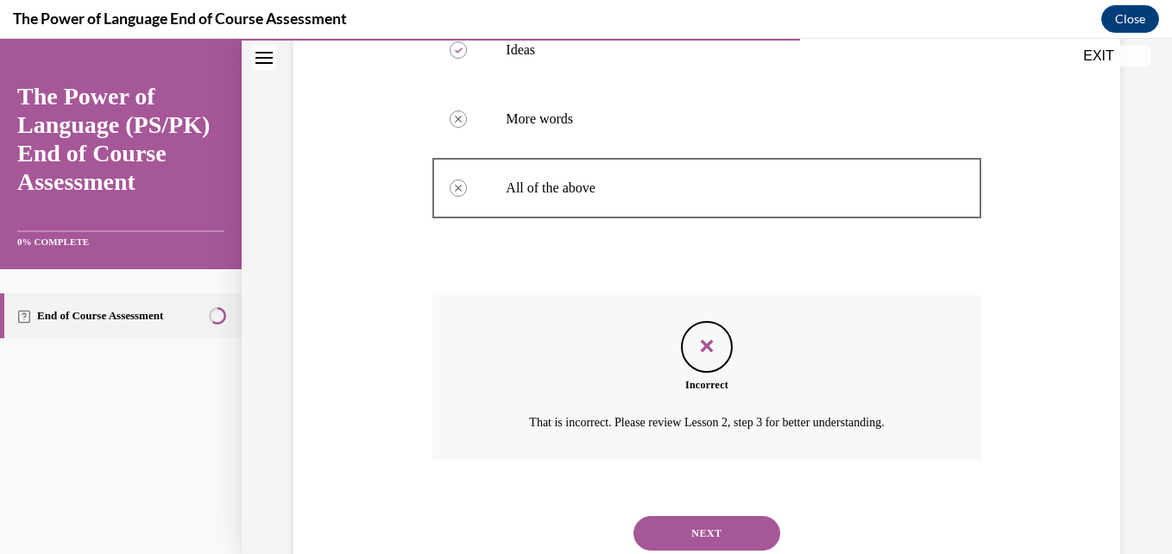
scroll to position [535, 0]
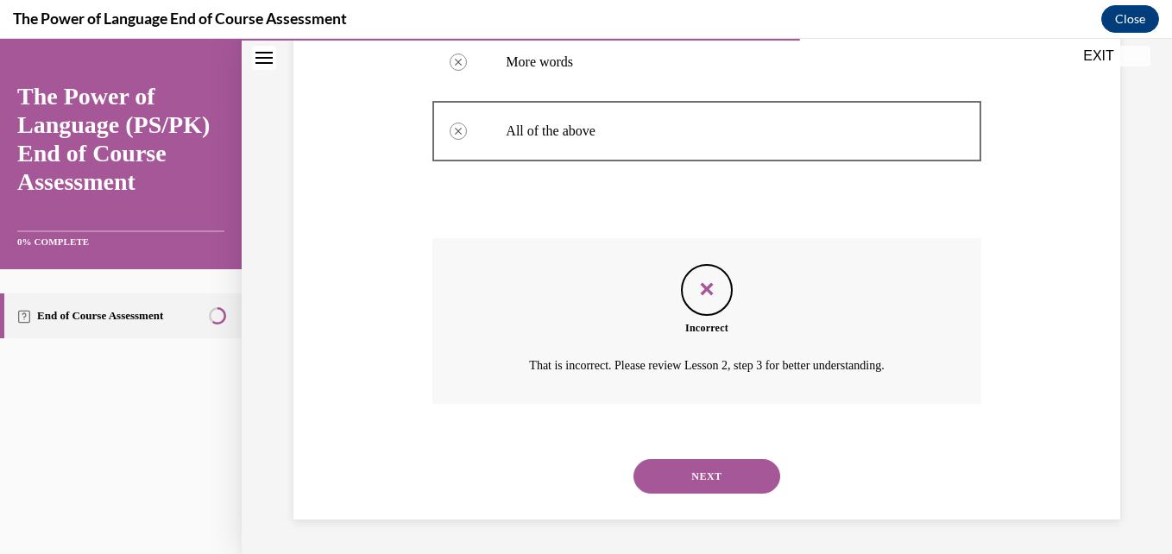
click at [743, 475] on button "NEXT" at bounding box center [706, 476] width 147 height 35
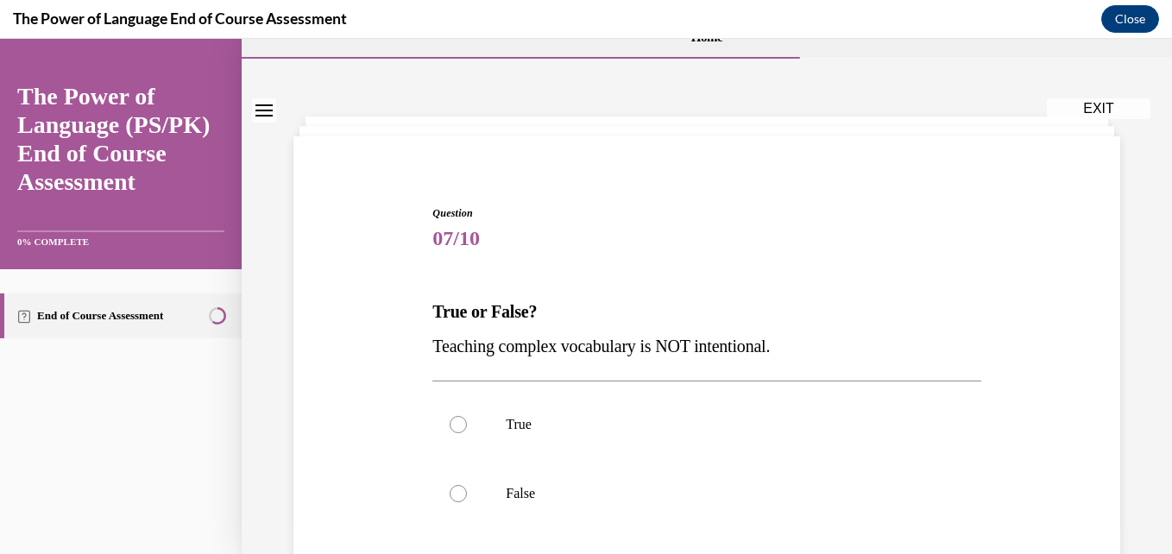
scroll to position [173, 0]
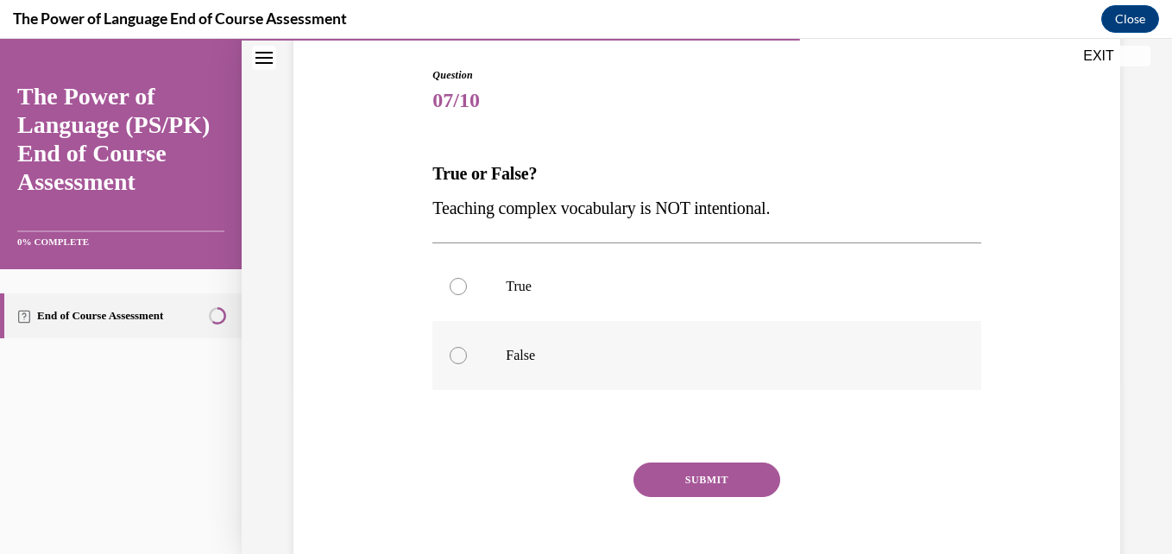
click at [453, 355] on div at bounding box center [457, 355] width 17 height 17
click at [453, 355] on input "False" at bounding box center [457, 355] width 17 height 17
radio input "true"
click at [730, 474] on button "SUBMIT" at bounding box center [706, 479] width 147 height 35
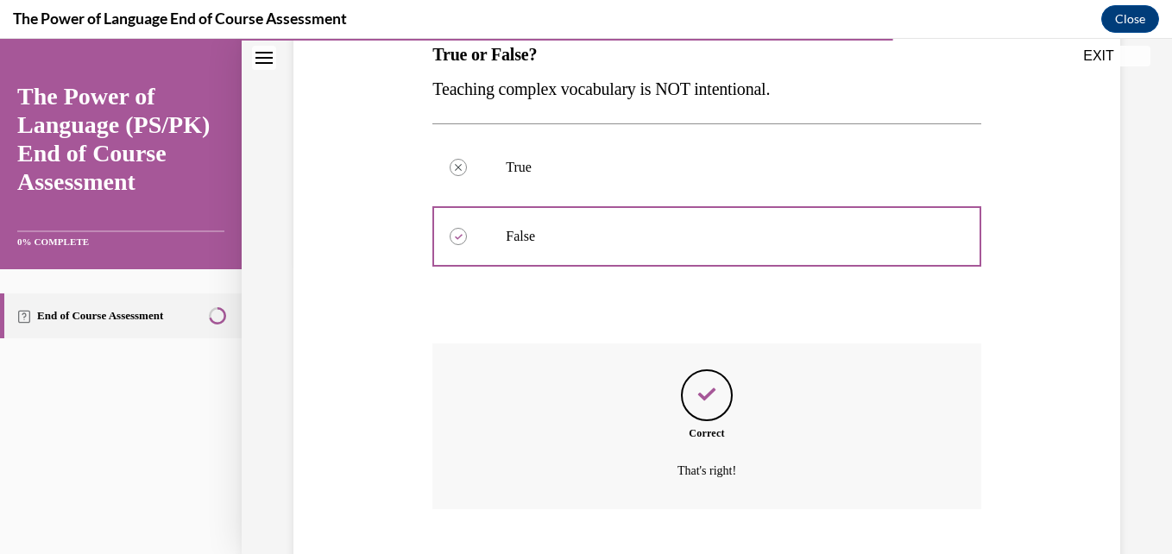
scroll to position [397, 0]
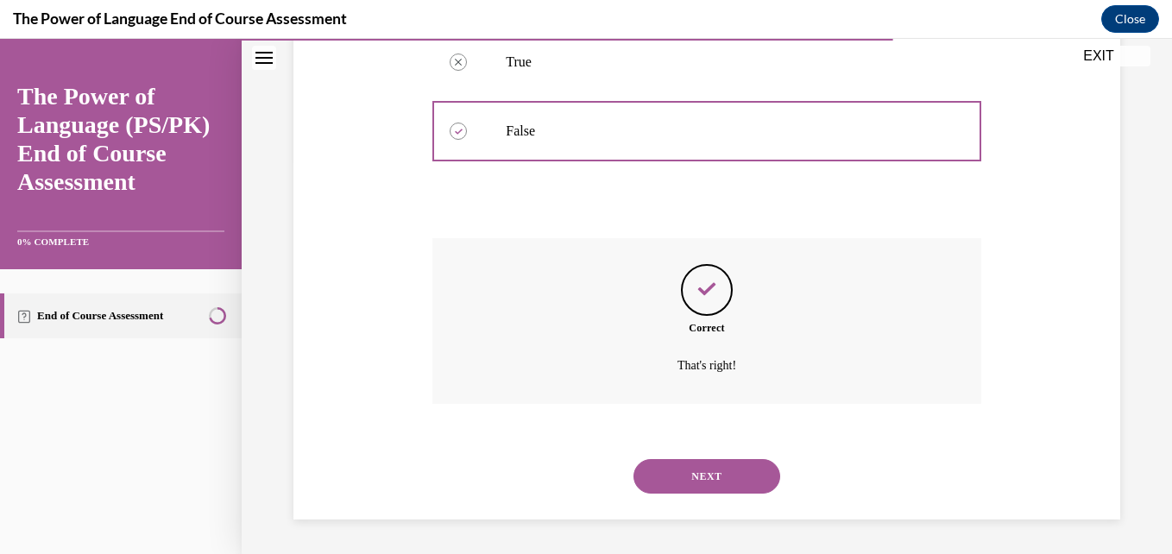
click at [730, 474] on button "NEXT" at bounding box center [706, 476] width 147 height 35
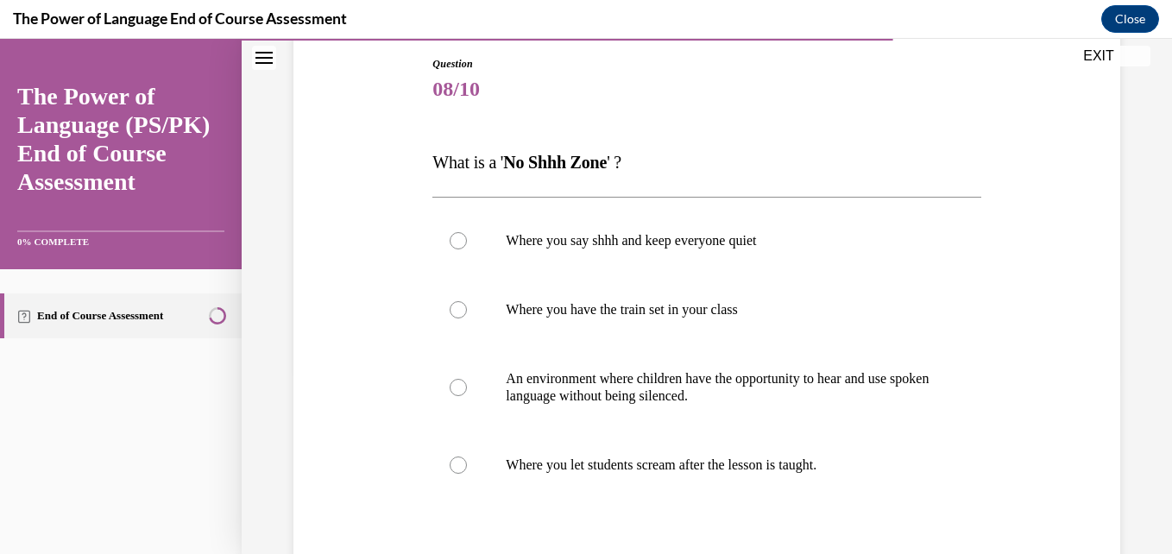
scroll to position [219, 0]
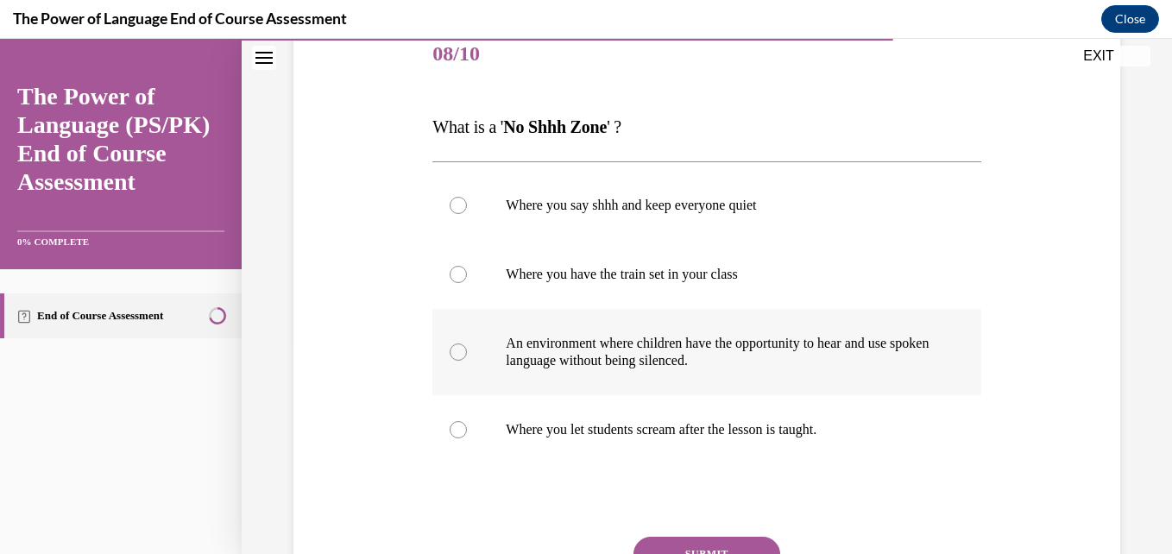
click at [456, 355] on div at bounding box center [457, 351] width 17 height 17
click at [456, 355] on input "An environment where children have the opportunity to hear and use spoken langu…" at bounding box center [457, 351] width 17 height 17
radio input "true"
click at [740, 540] on button "SUBMIT" at bounding box center [706, 554] width 147 height 35
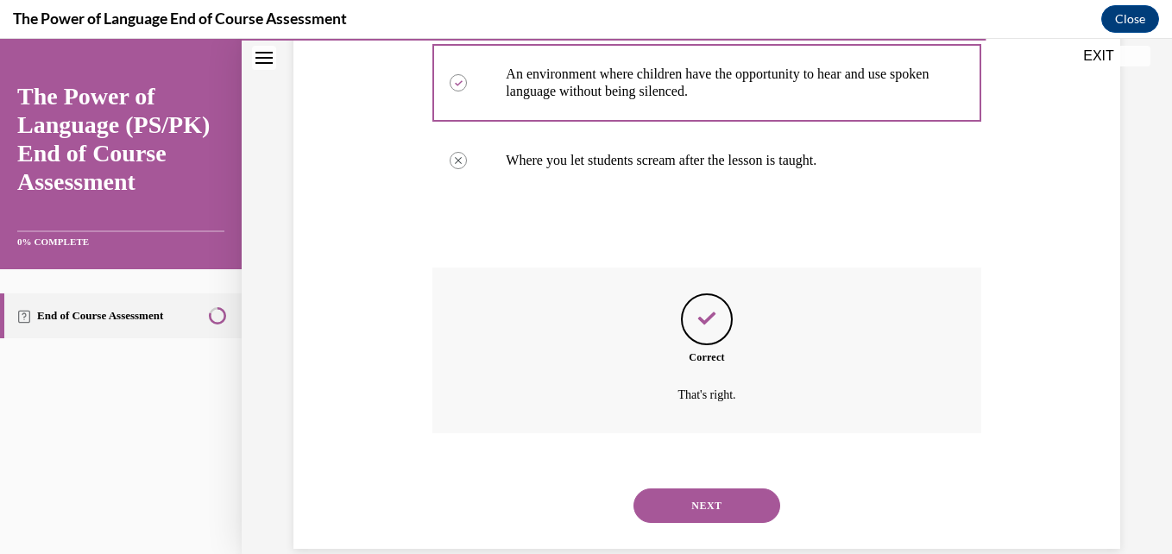
scroll to position [518, 0]
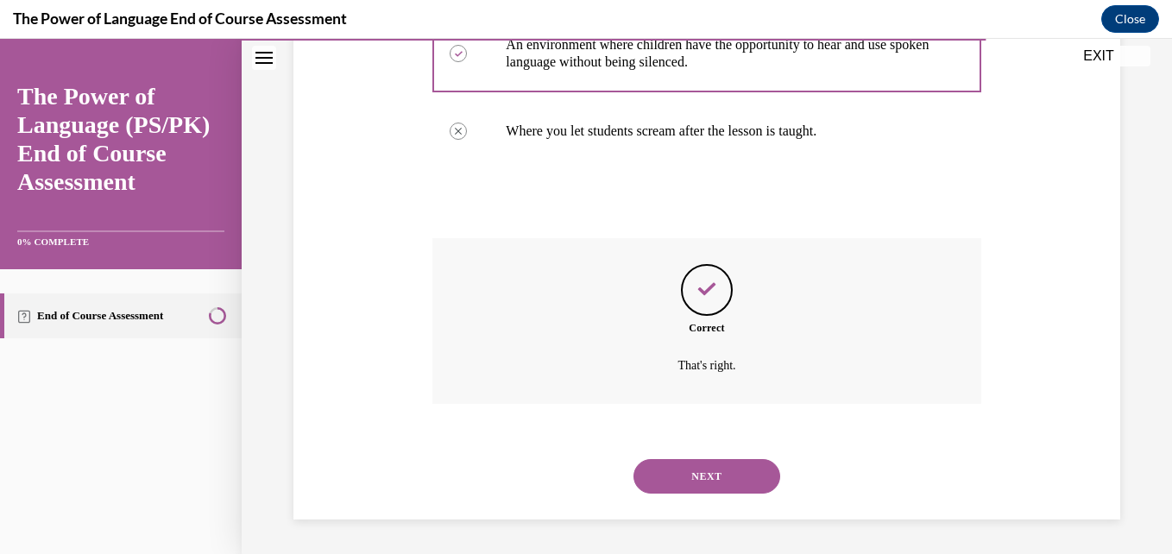
click at [725, 476] on button "NEXT" at bounding box center [706, 476] width 147 height 35
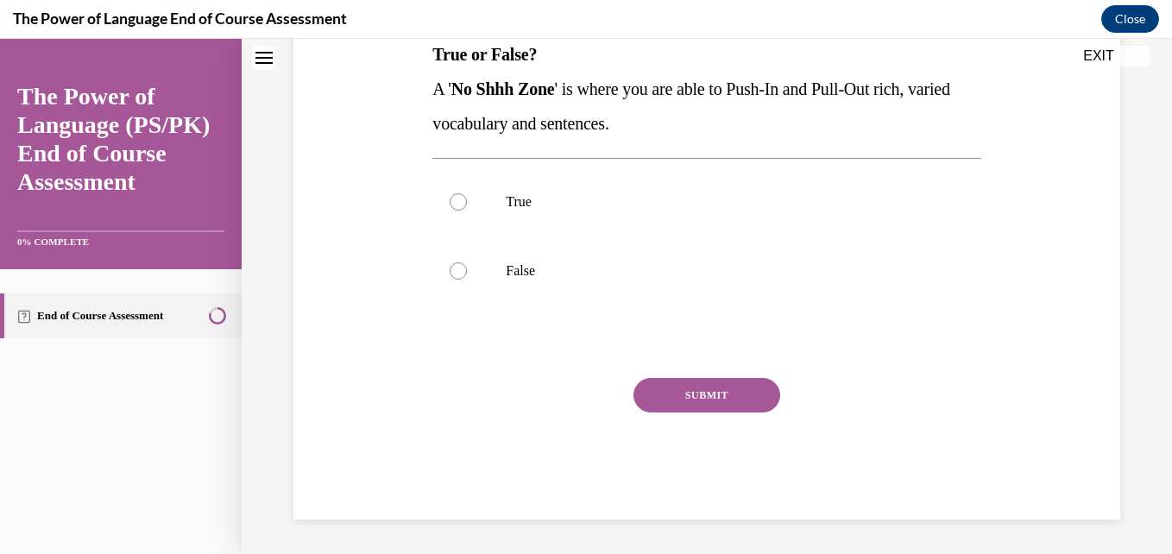
scroll to position [0, 0]
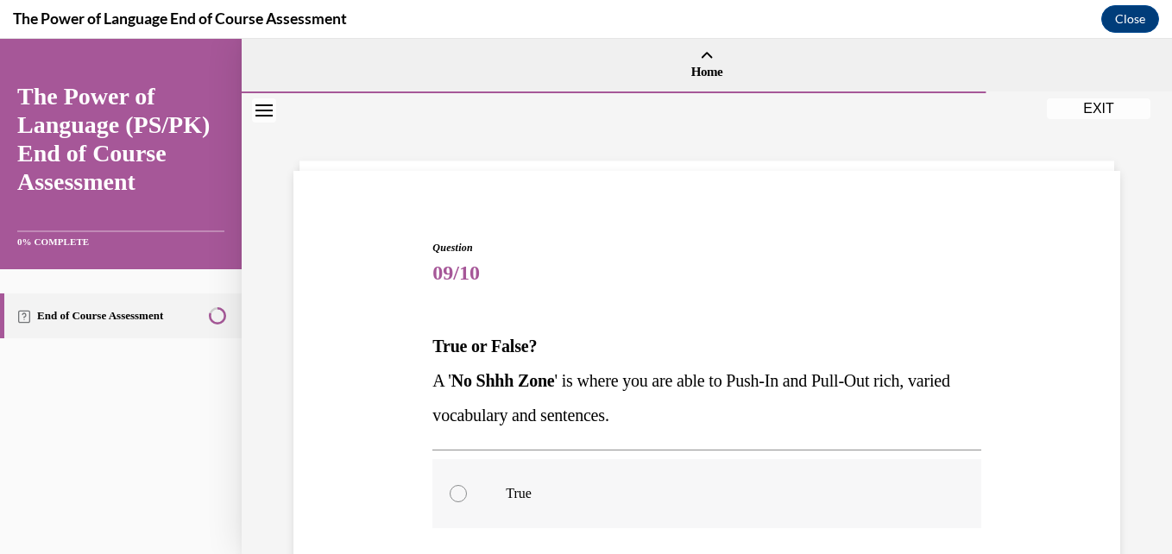
click at [452, 494] on div at bounding box center [457, 493] width 17 height 17
click at [452, 494] on input "True" at bounding box center [457, 493] width 17 height 17
radio input "true"
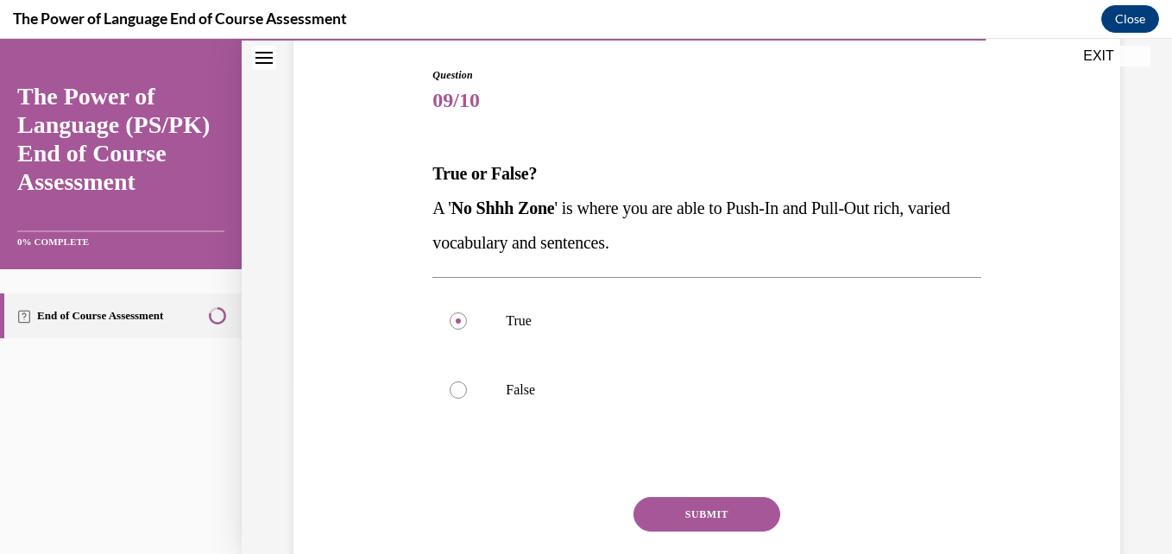
scroll to position [254, 0]
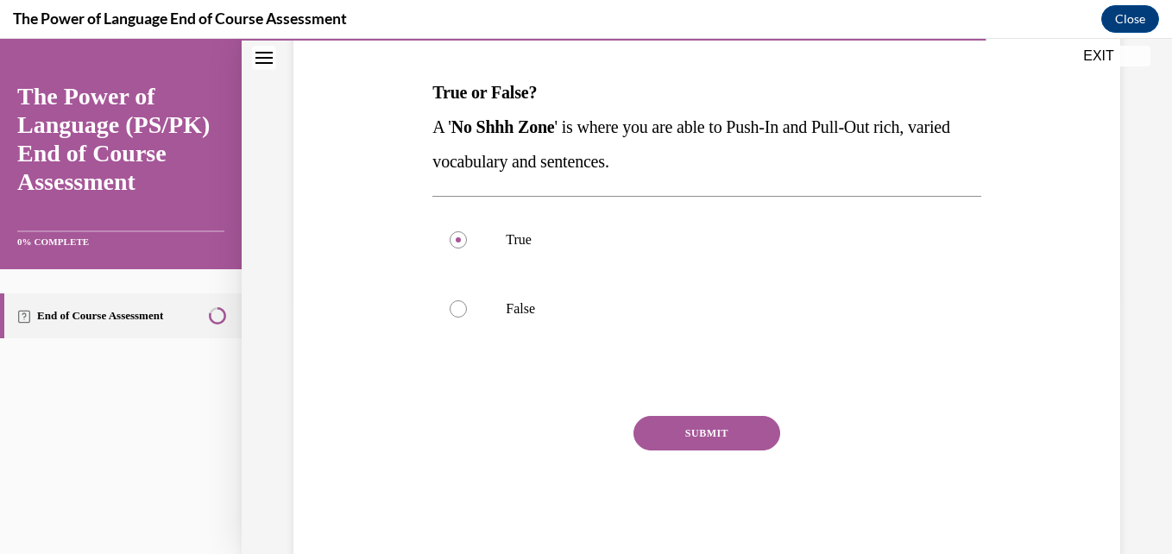
click at [737, 430] on button "SUBMIT" at bounding box center [706, 433] width 147 height 35
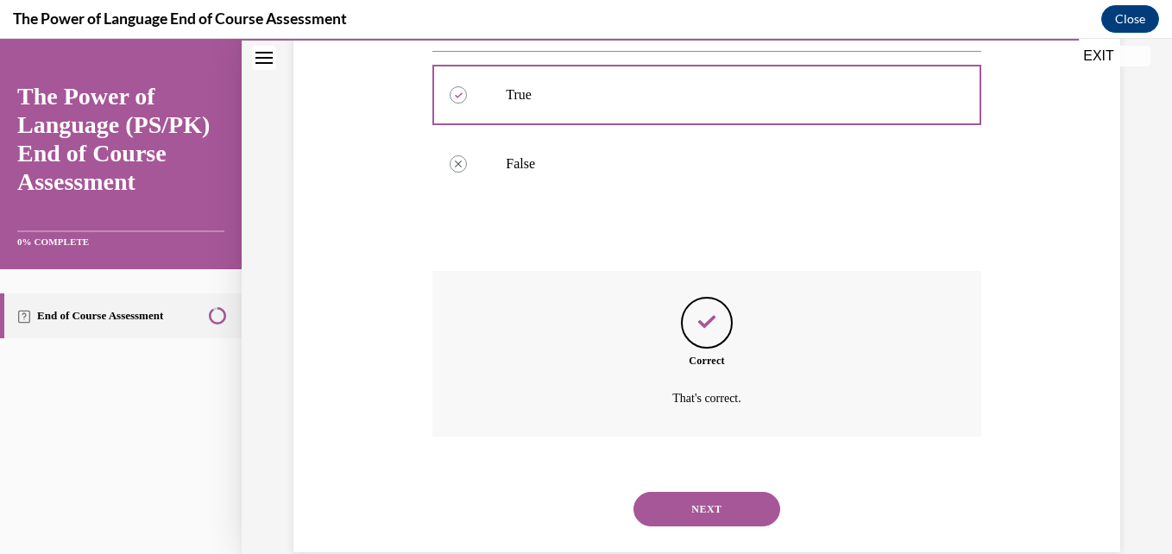
scroll to position [431, 0]
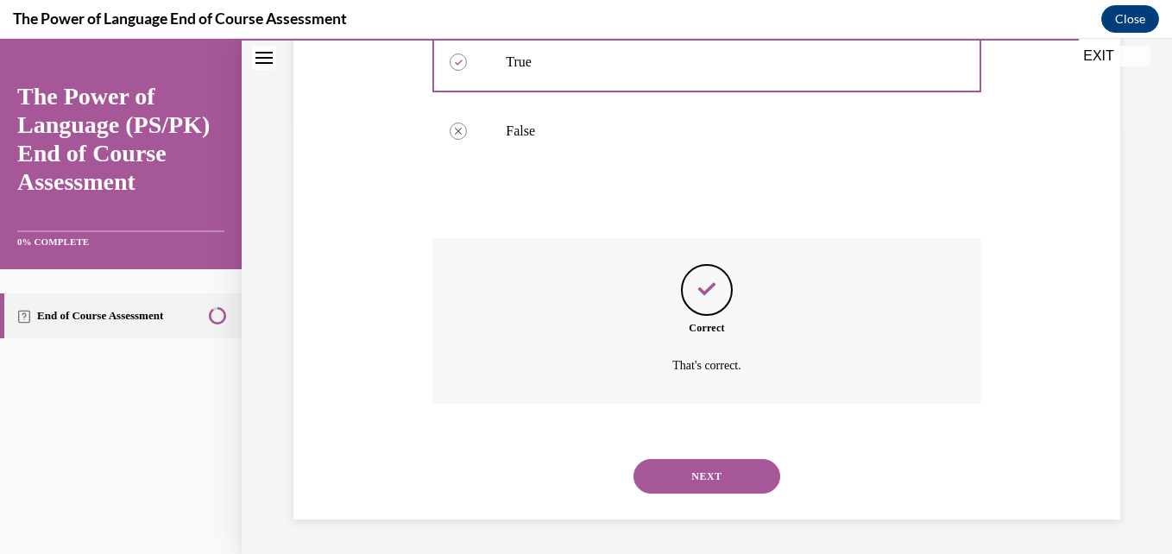
click at [736, 478] on button "NEXT" at bounding box center [706, 476] width 147 height 35
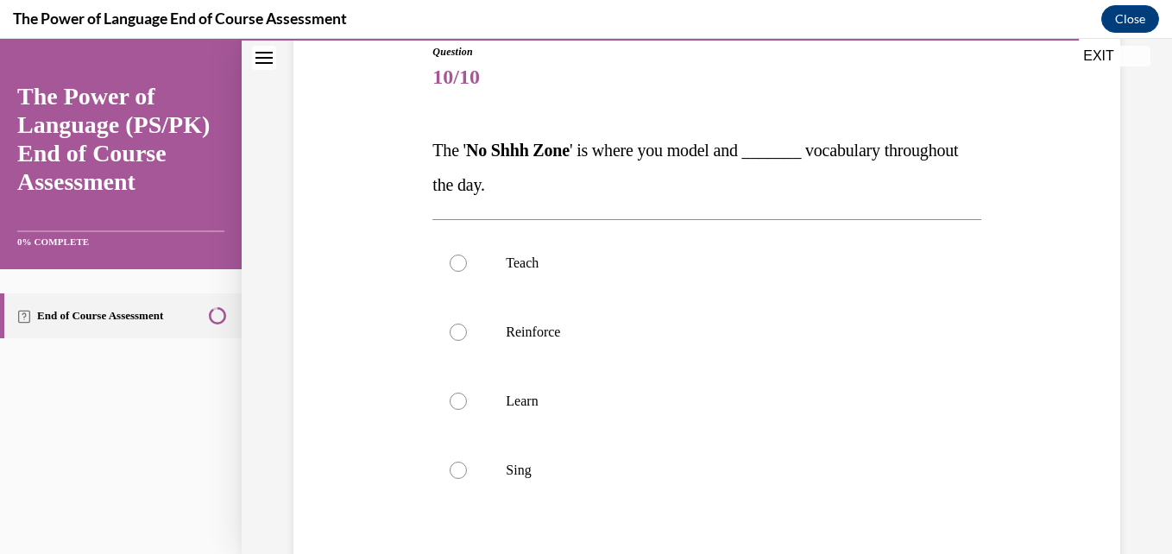
scroll to position [242, 0]
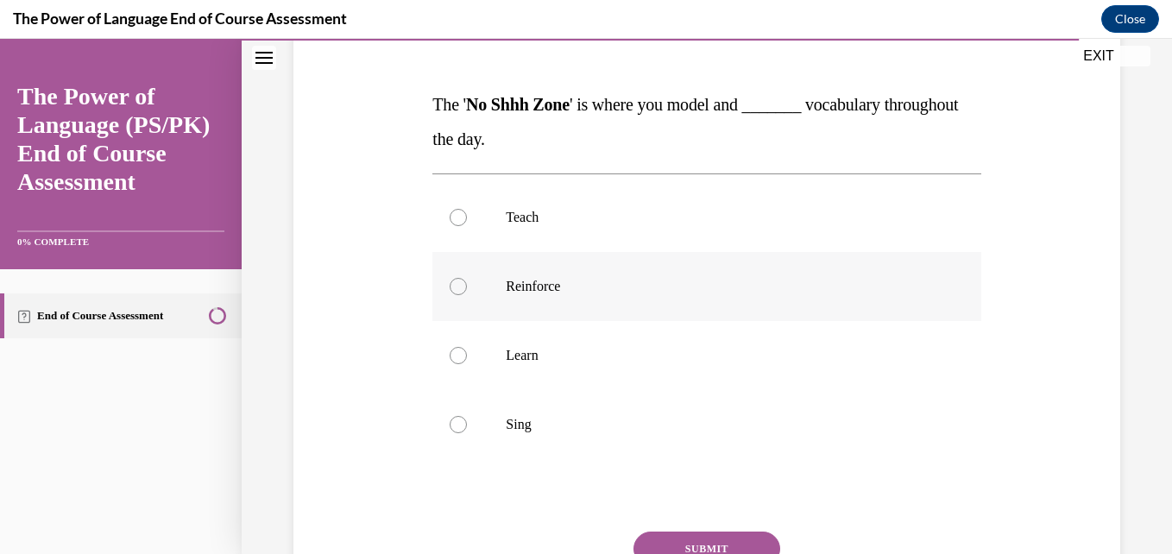
click at [453, 287] on div at bounding box center [457, 286] width 17 height 17
click at [453, 287] on input "Reinforce" at bounding box center [457, 286] width 17 height 17
radio input "true"
click at [713, 543] on button "SUBMIT" at bounding box center [706, 548] width 147 height 35
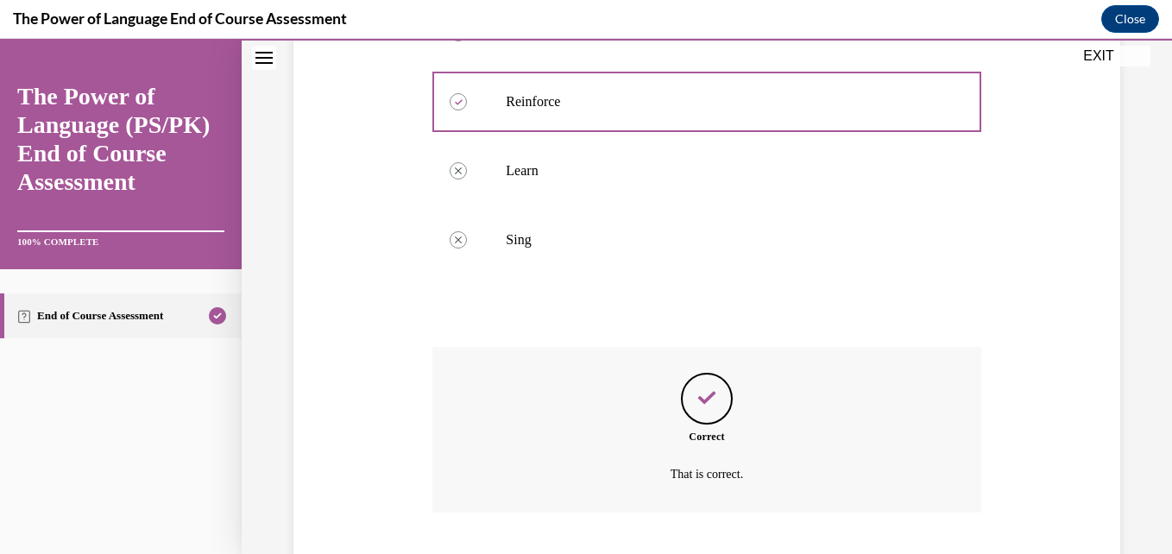
scroll to position [535, 0]
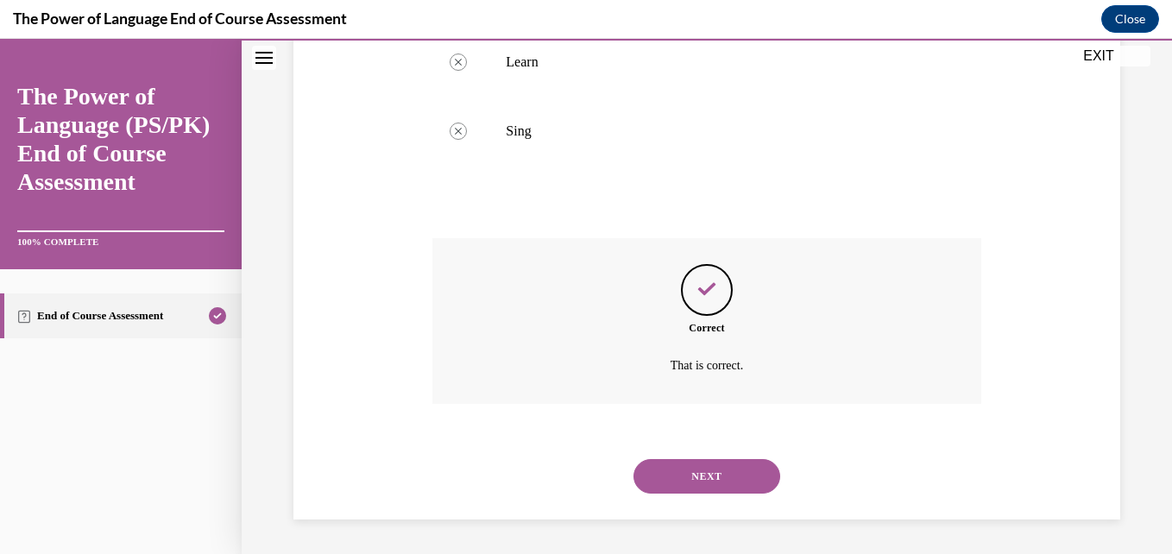
click at [725, 480] on button "NEXT" at bounding box center [706, 476] width 147 height 35
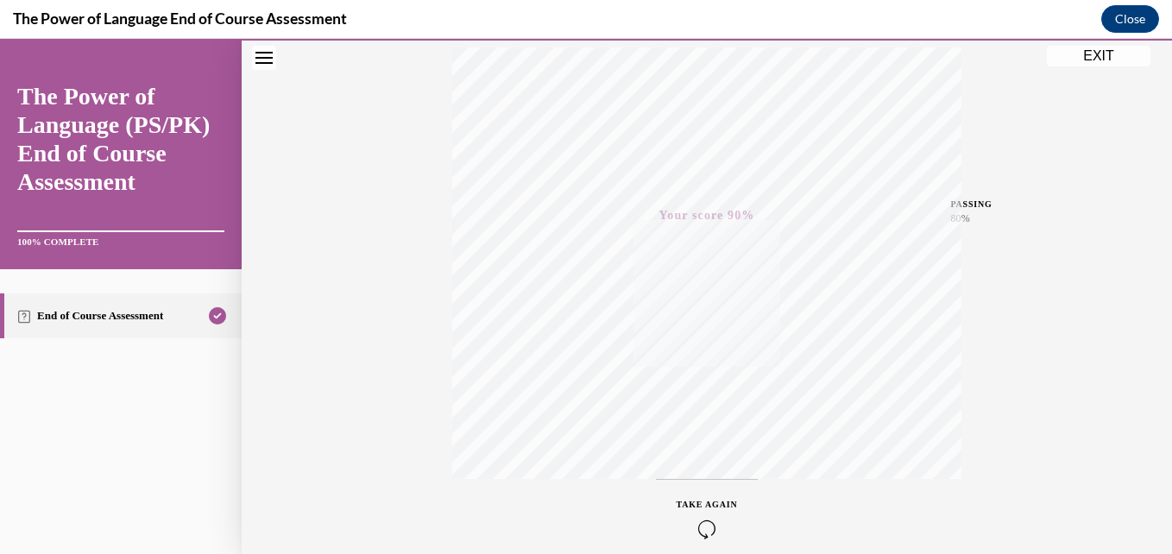
scroll to position [369, 0]
click at [1102, 60] on button "EXIT" at bounding box center [1098, 56] width 104 height 21
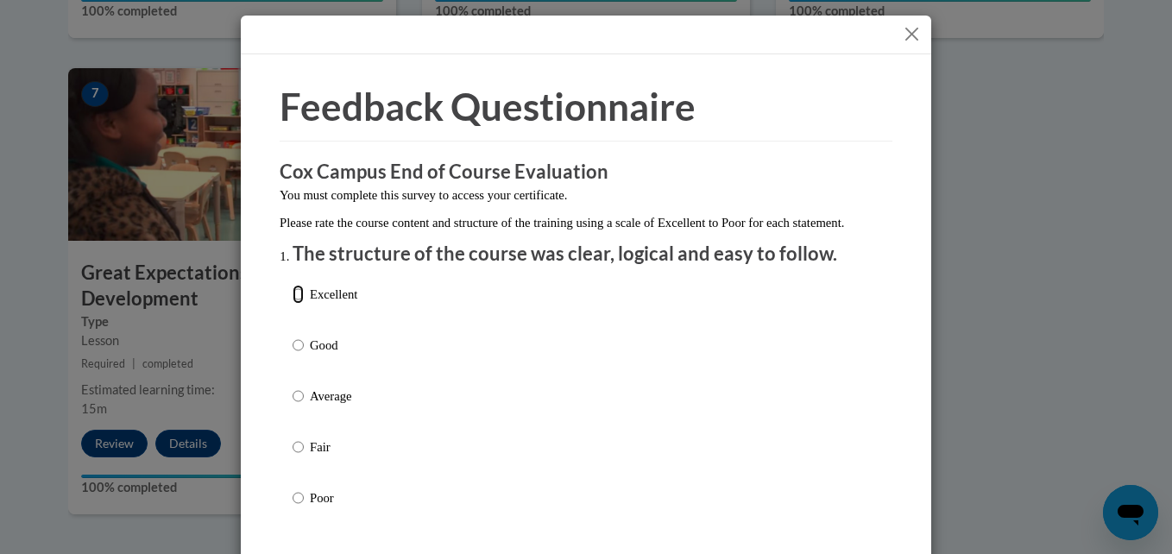
click at [292, 304] on input "Excellent" at bounding box center [297, 294] width 11 height 19
radio input "true"
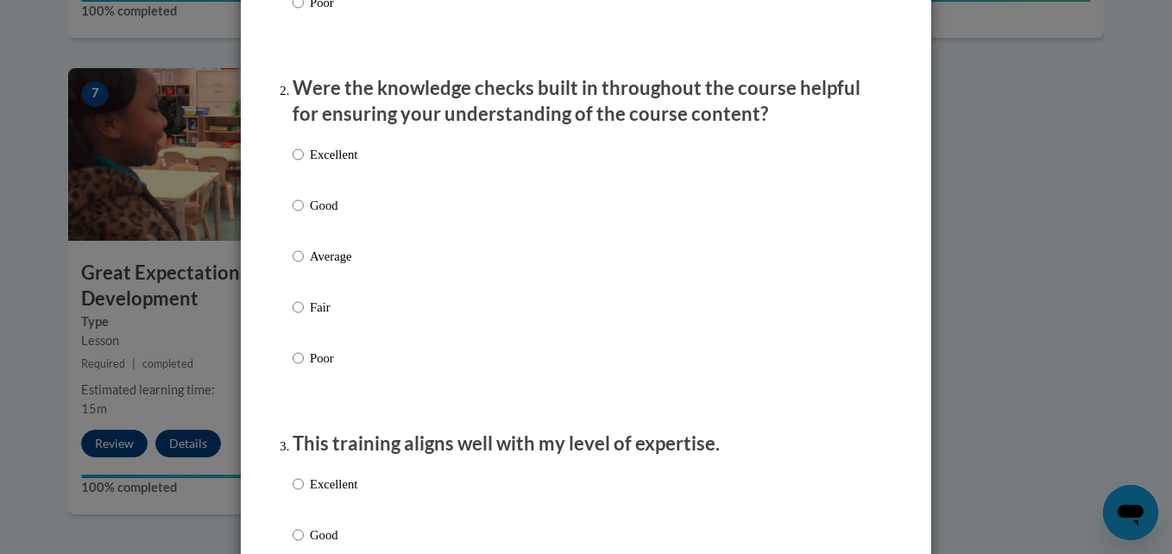
scroll to position [518, 0]
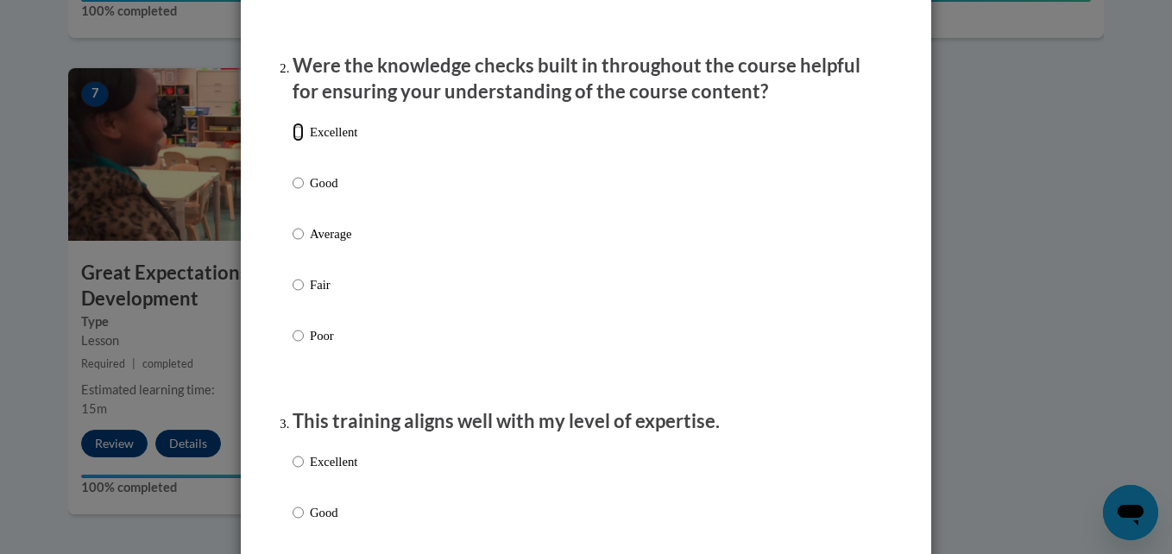
click at [292, 141] on input "Excellent" at bounding box center [297, 132] width 11 height 19
radio input "true"
click at [292, 471] on input "Excellent" at bounding box center [297, 461] width 11 height 19
radio input "true"
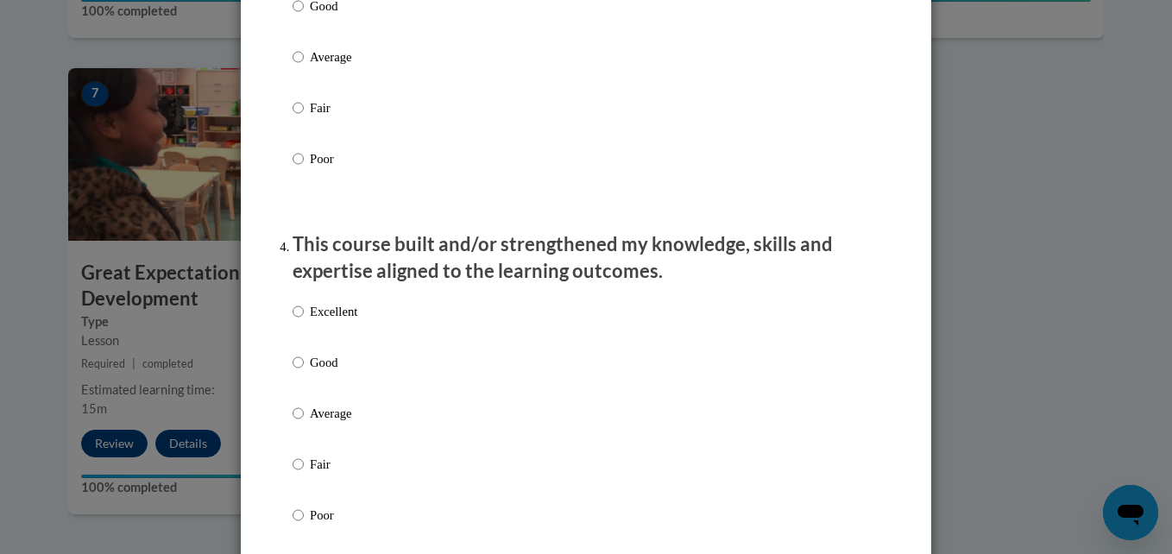
scroll to position [1093, 0]
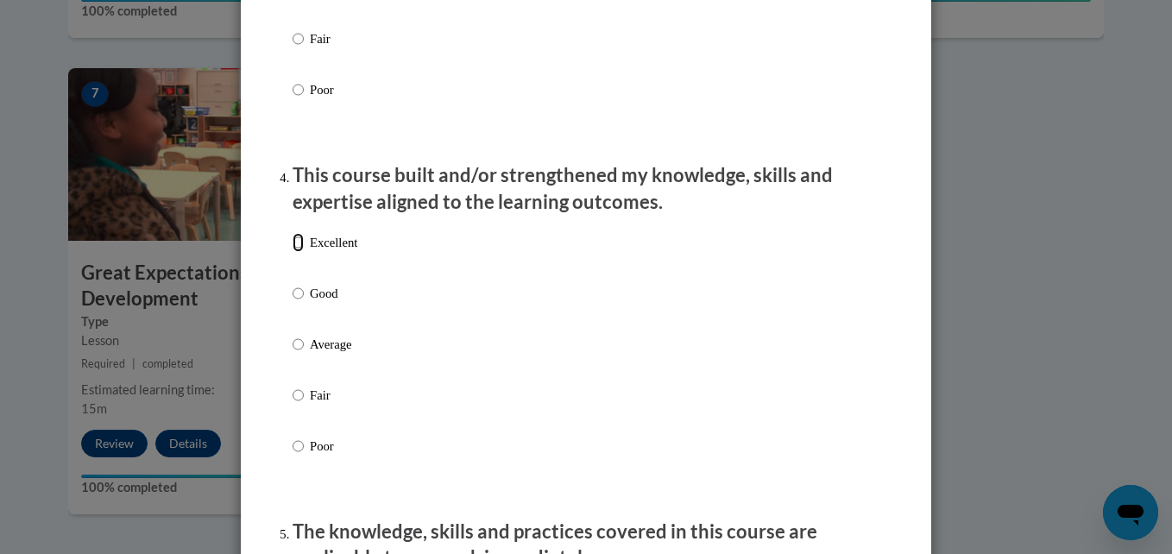
click at [293, 252] on input "Excellent" at bounding box center [297, 242] width 11 height 19
radio input "true"
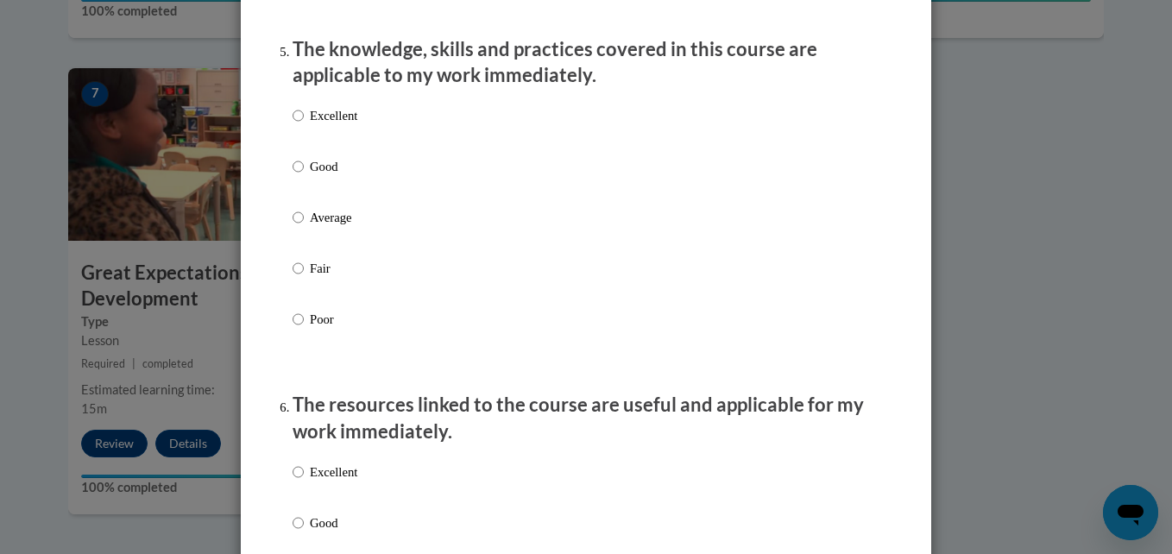
scroll to position [1633, 0]
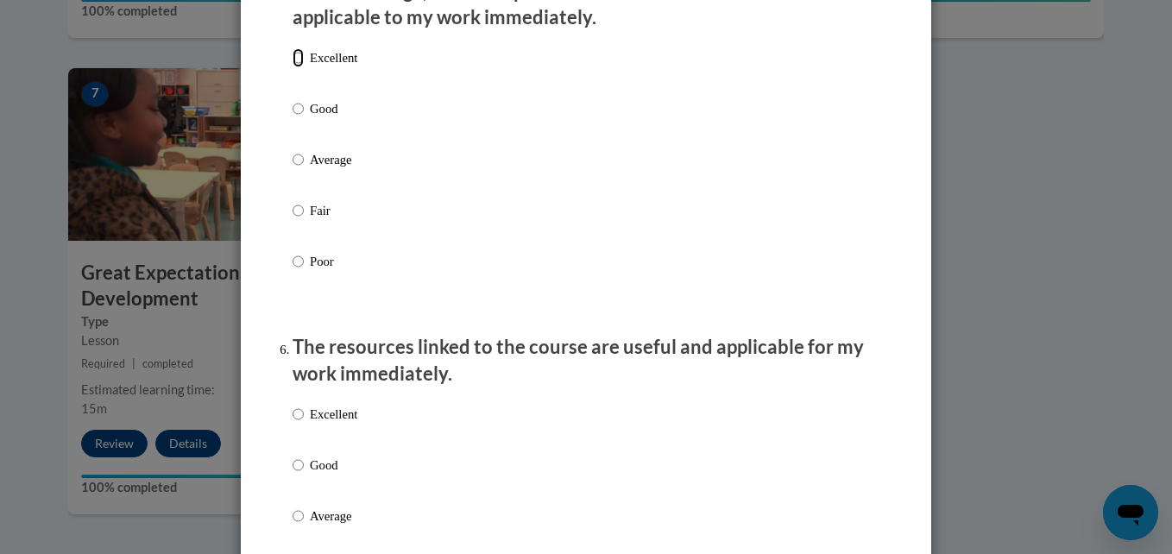
click at [292, 67] on input "Excellent" at bounding box center [297, 57] width 11 height 19
radio input "true"
click at [292, 424] on input "Excellent" at bounding box center [297, 414] width 11 height 19
radio input "true"
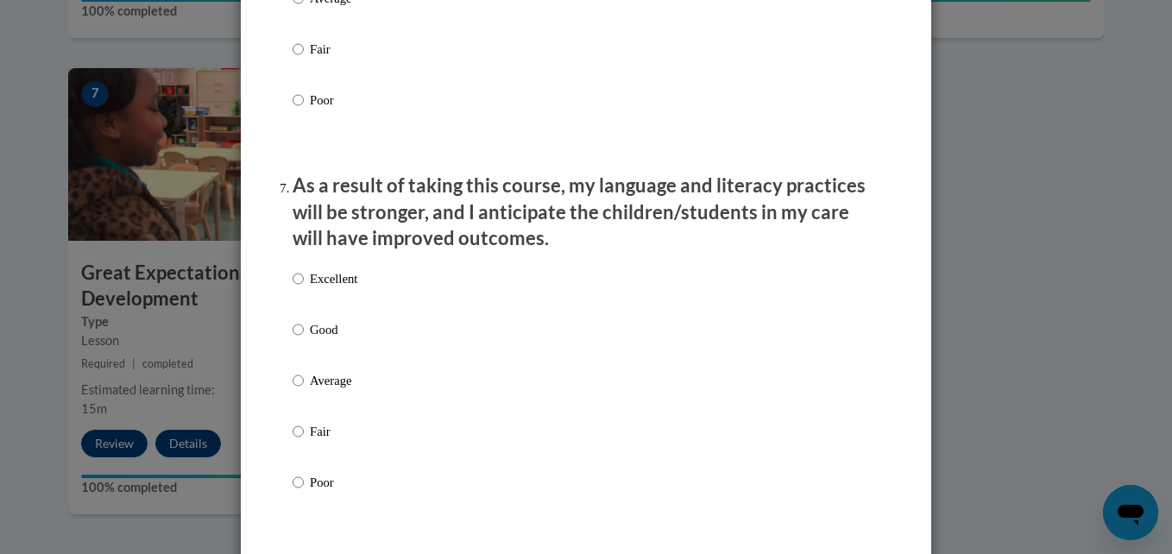
scroll to position [2243, 0]
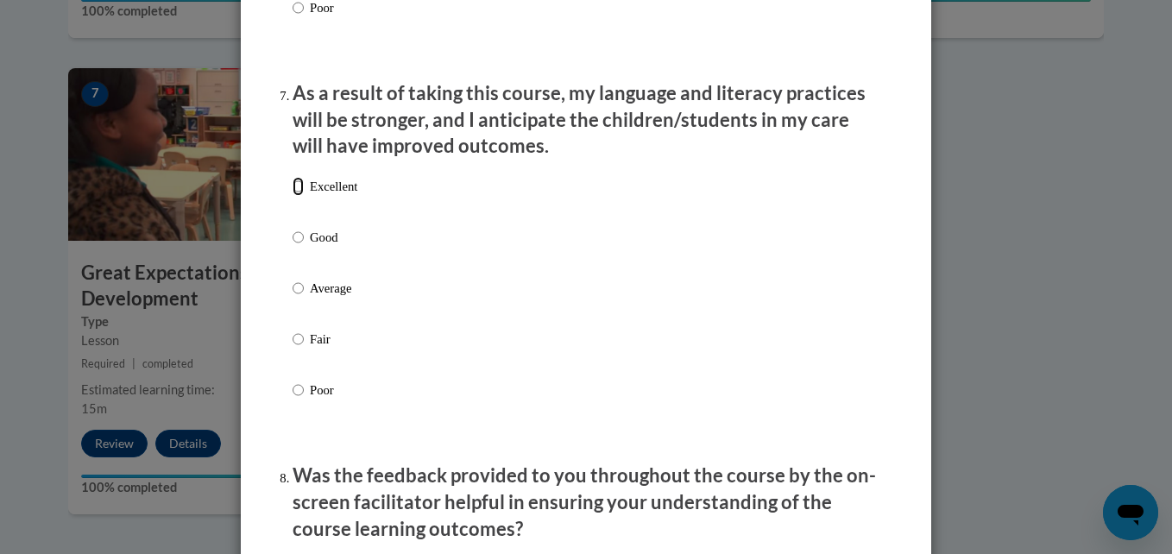
click at [292, 196] on input "Excellent" at bounding box center [297, 186] width 11 height 19
radio input "true"
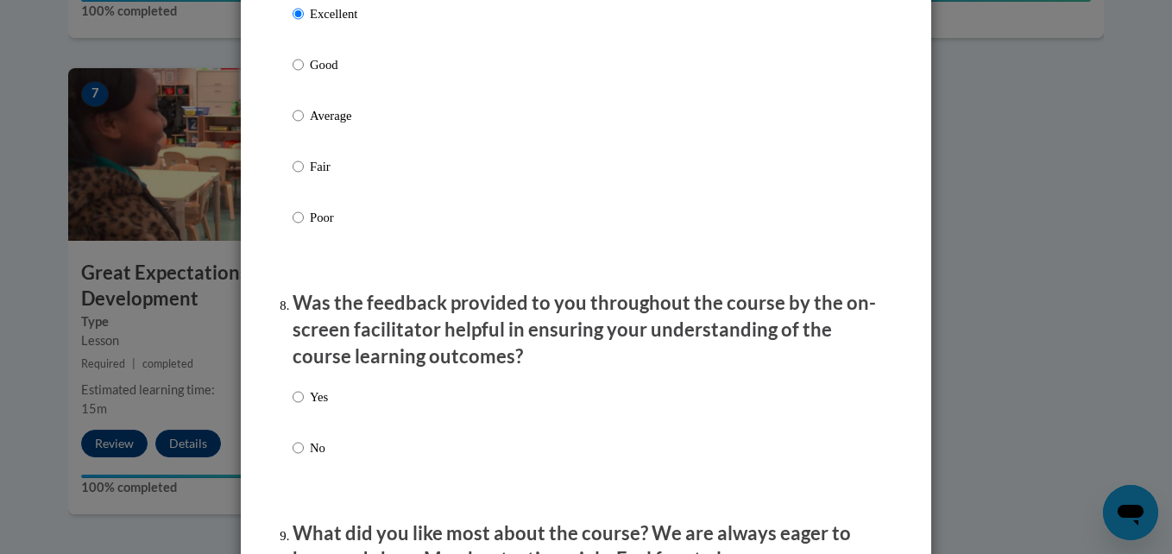
scroll to position [2576, 0]
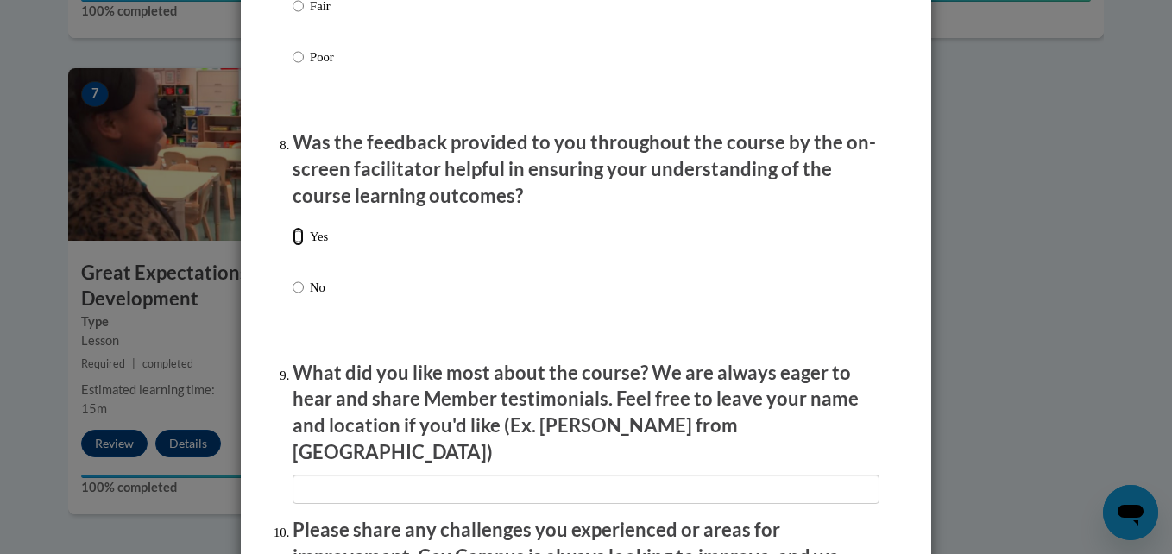
click at [292, 246] on input "Yes" at bounding box center [297, 236] width 11 height 19
radio input "true"
click at [727, 436] on p "What did you like most about the course? We are always eager to hear and share …" at bounding box center [585, 413] width 587 height 106
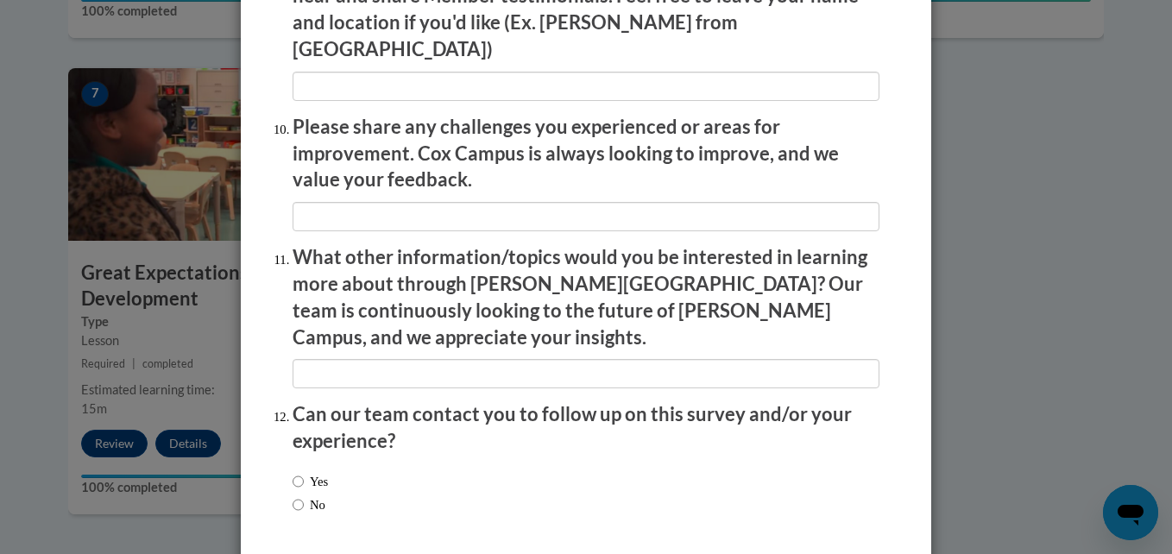
scroll to position [3031, 0]
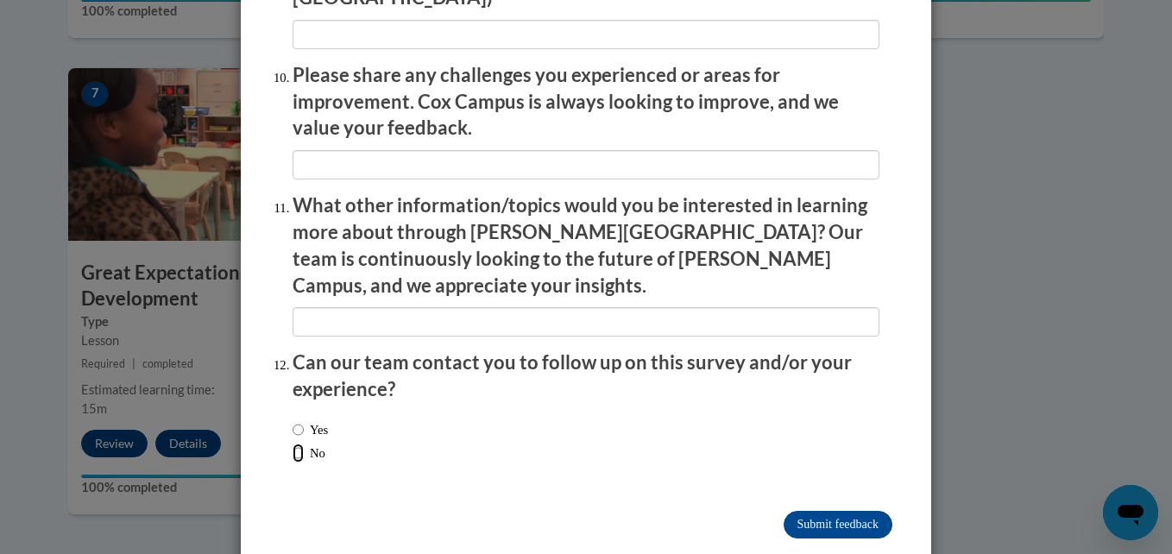
click at [292, 443] on input "No" at bounding box center [297, 452] width 11 height 19
radio input "true"
click at [835, 511] on input "Submit feedback" at bounding box center [837, 525] width 109 height 28
